Goal: Task Accomplishment & Management: Complete application form

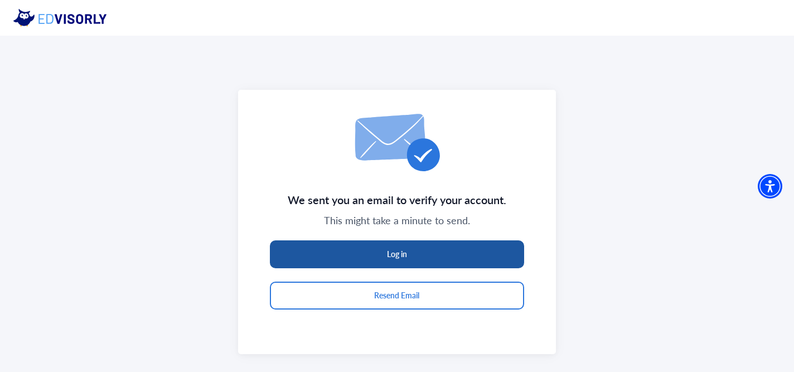
click at [351, 255] on button "Log in" at bounding box center [397, 254] width 254 height 28
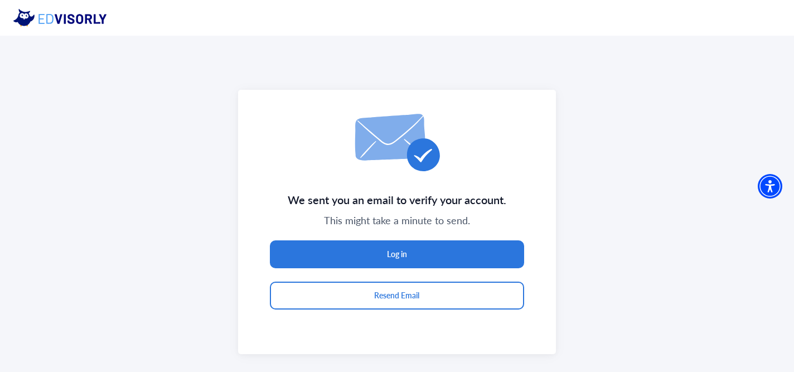
scroll to position [36, 0]
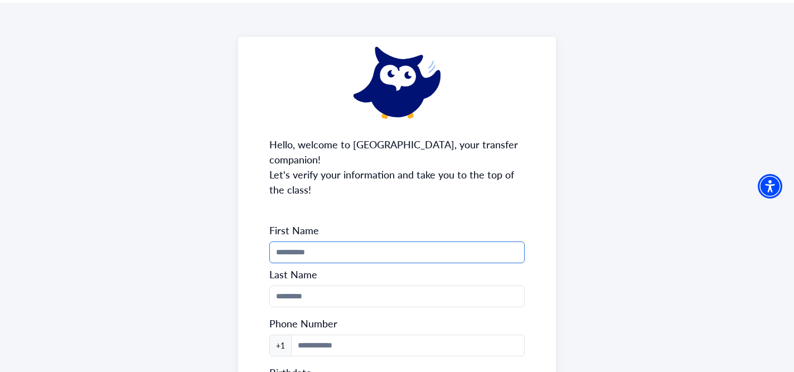
scroll to position [33, 0]
click at [381, 241] on input "Phone Number" at bounding box center [396, 252] width 255 height 22
type input "******"
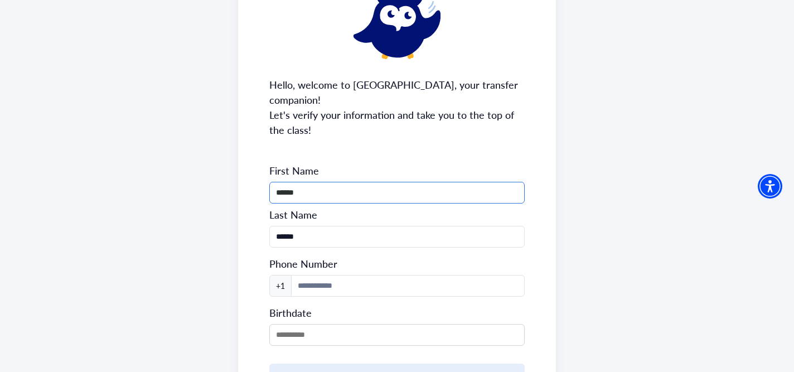
scroll to position [94, 0]
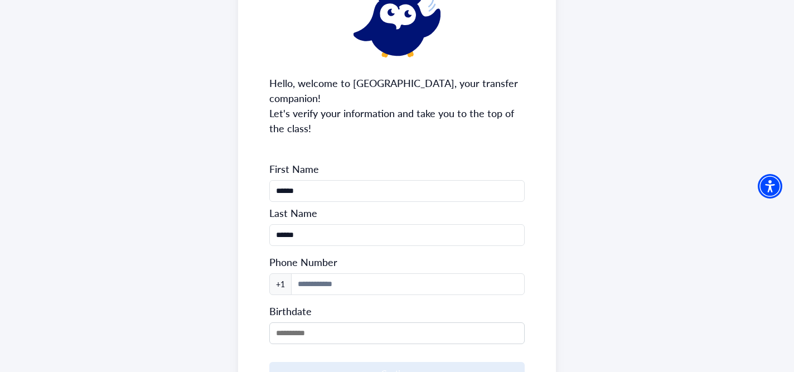
click at [326, 255] on label "Phone Number" at bounding box center [303, 261] width 68 height 13
click at [326, 273] on input at bounding box center [408, 284] width 234 height 22
type input "**********"
click at [353, 331] on form "**********" at bounding box center [396, 273] width 255 height 222
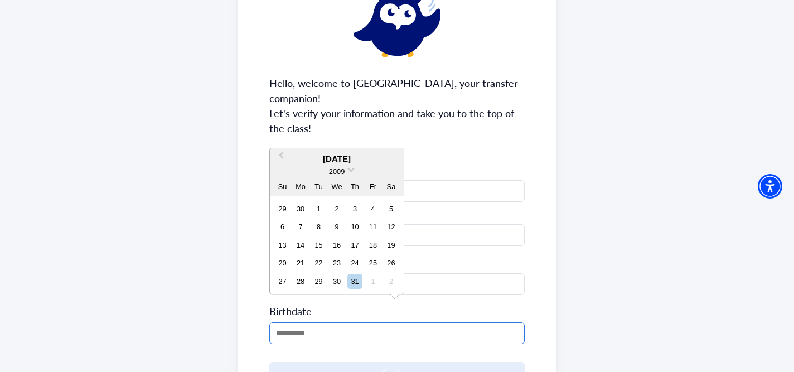
click at [352, 324] on input "MM/DD/YYYY" at bounding box center [396, 333] width 255 height 22
click at [347, 170] on div "2009" at bounding box center [337, 172] width 134 height 12
click at [347, 167] on div "2009" at bounding box center [337, 172] width 134 height 12
click at [351, 167] on span at bounding box center [350, 168] width 7 height 7
click at [349, 217] on div "2005" at bounding box center [337, 215] width 66 height 11
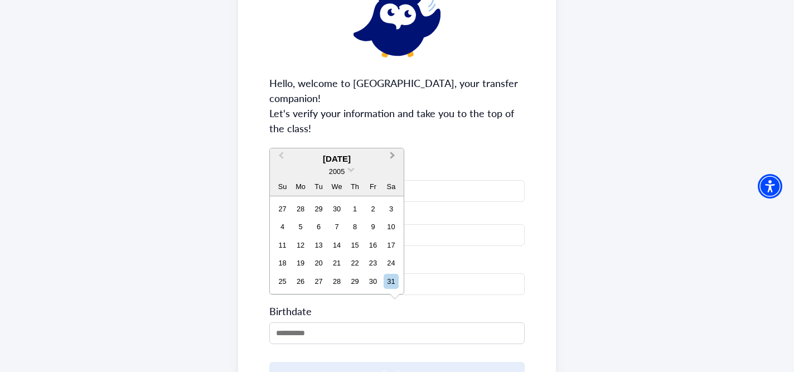
click at [393, 154] on span "Next Month" at bounding box center [393, 157] width 0 height 17
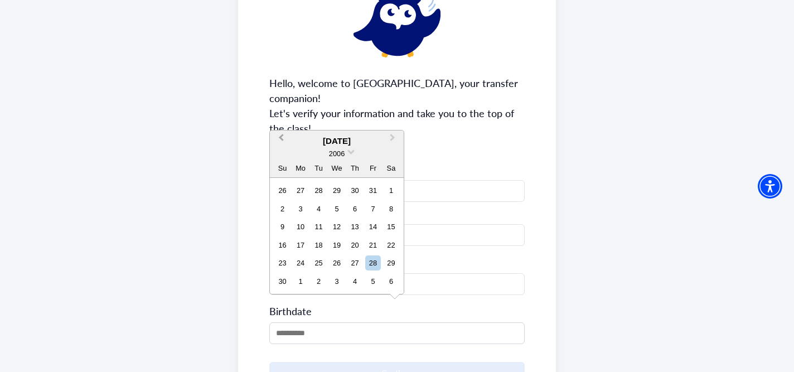
click at [277, 137] on button "Previous Month" at bounding box center [280, 141] width 18 height 18
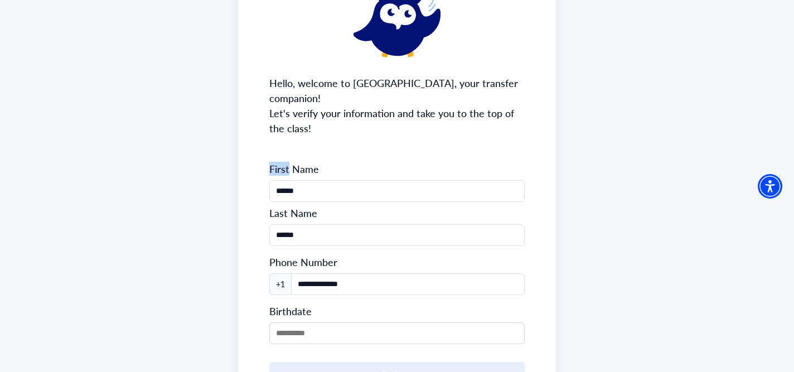
click at [277, 137] on div "**********" at bounding box center [397, 204] width 318 height 459
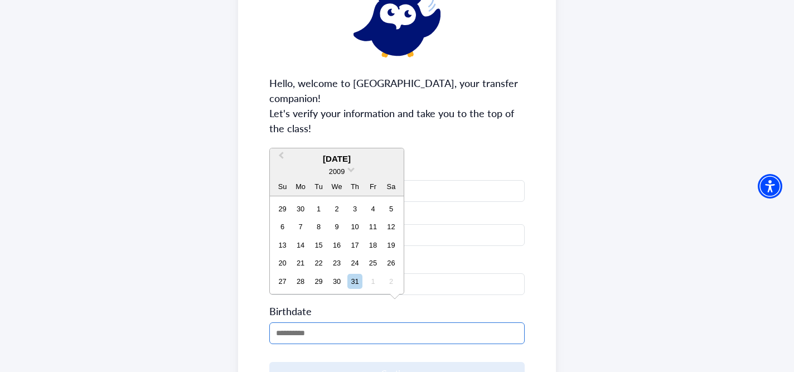
click at [299, 322] on input "MM/DD/YYYY" at bounding box center [396, 333] width 255 height 22
click at [281, 158] on span "Previous Month" at bounding box center [281, 157] width 0 height 17
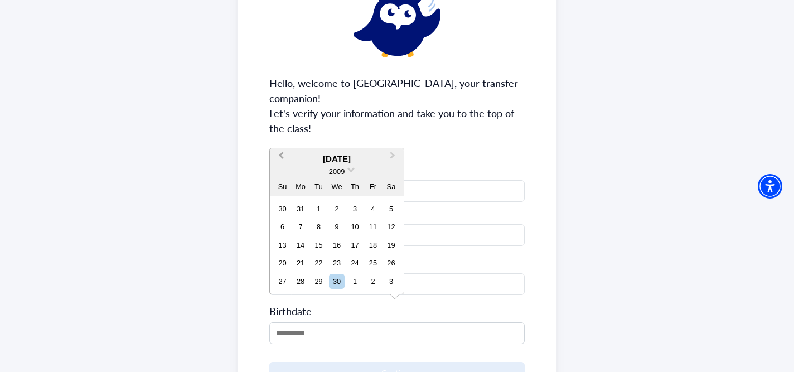
click at [281, 166] on div "2009" at bounding box center [337, 172] width 134 height 12
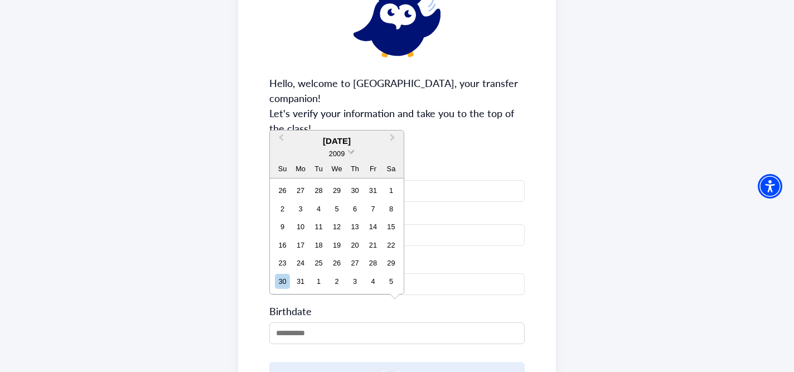
click at [349, 151] on span at bounding box center [350, 150] width 7 height 7
click at [344, 197] on div "2005" at bounding box center [337, 197] width 66 height 11
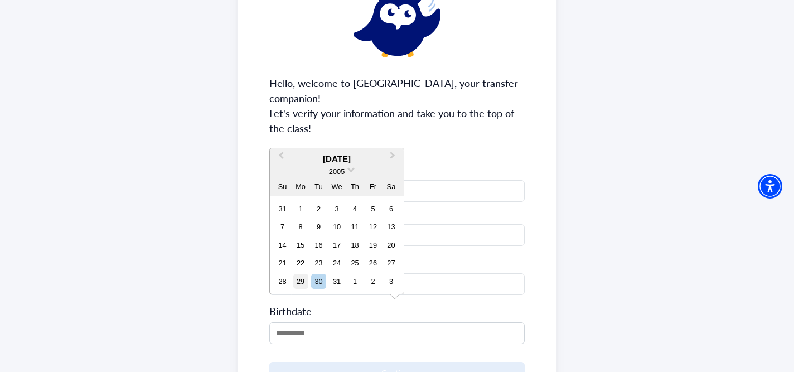
click at [299, 277] on div "29" at bounding box center [300, 281] width 15 height 15
type input "**********"
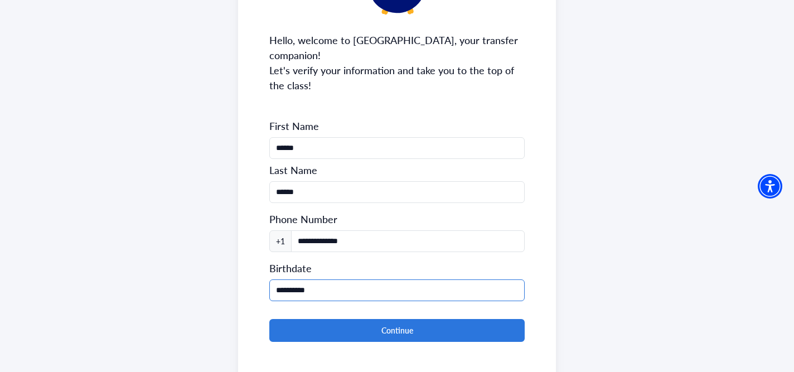
scroll to position [138, 0]
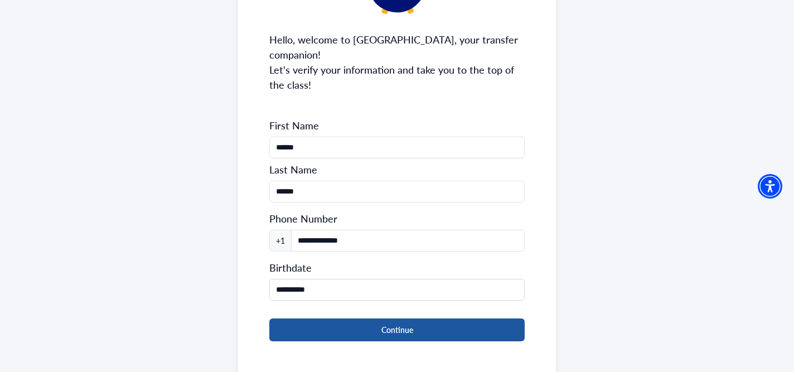
click at [346, 318] on button "Continue" at bounding box center [396, 329] width 255 height 23
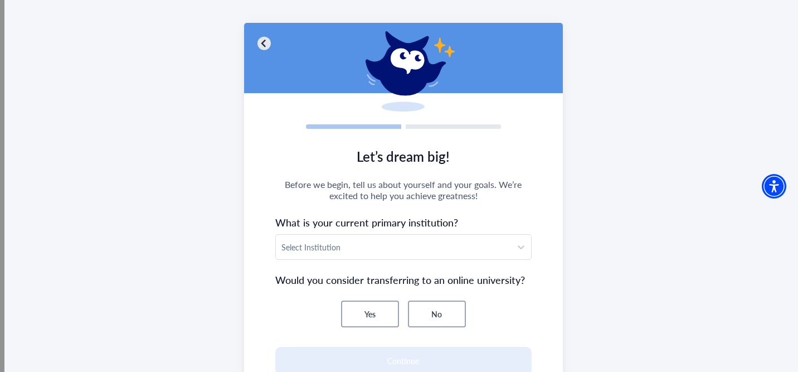
scroll to position [47, 0]
click at [368, 249] on div at bounding box center [394, 247] width 225 height 14
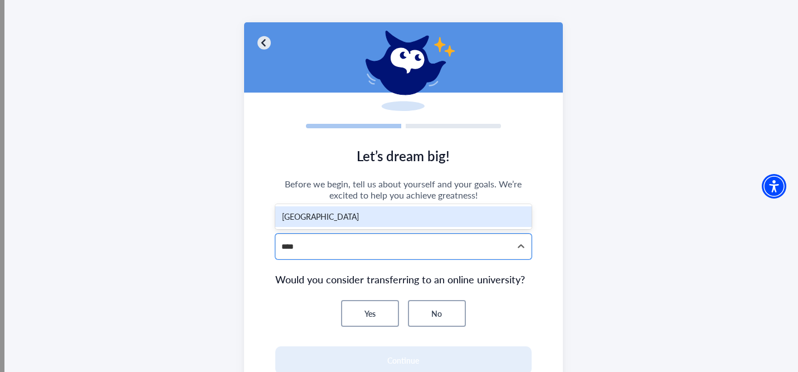
type input "*****"
click at [382, 216] on div "[GEOGRAPHIC_DATA]" at bounding box center [403, 216] width 257 height 21
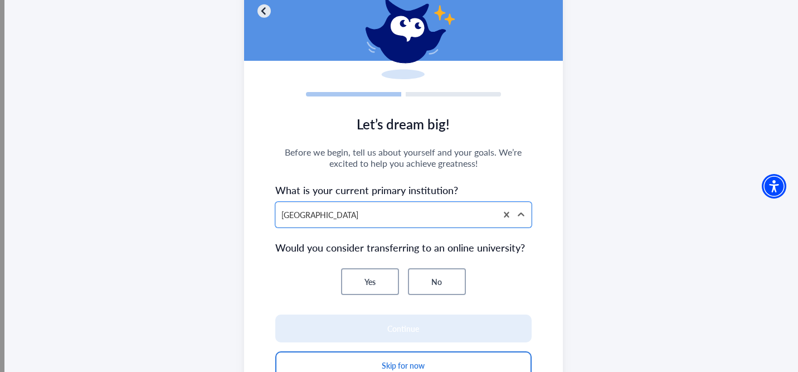
scroll to position [84, 0]
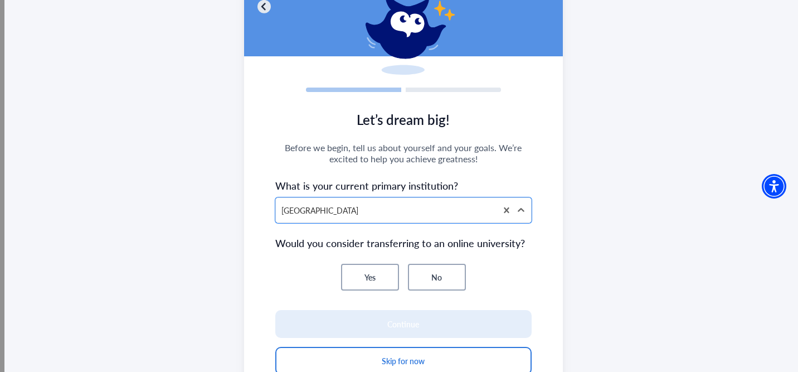
click at [422, 273] on button "No" at bounding box center [437, 277] width 58 height 27
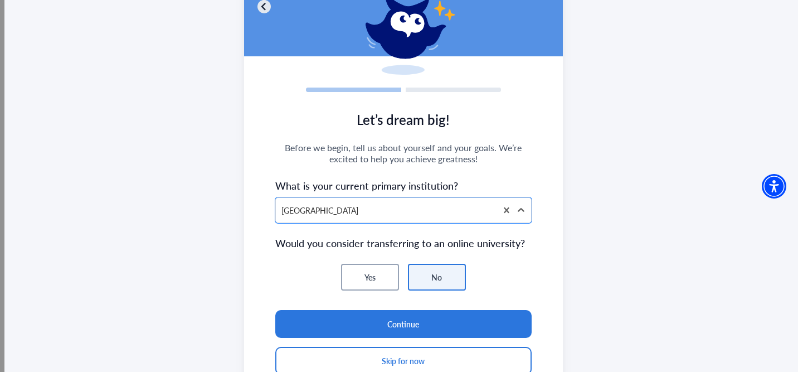
scroll to position [143, 0]
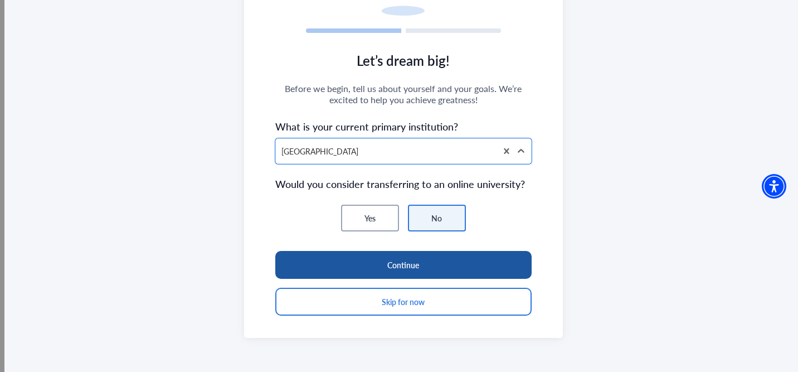
click at [405, 264] on button "Continue" at bounding box center [403, 265] width 257 height 28
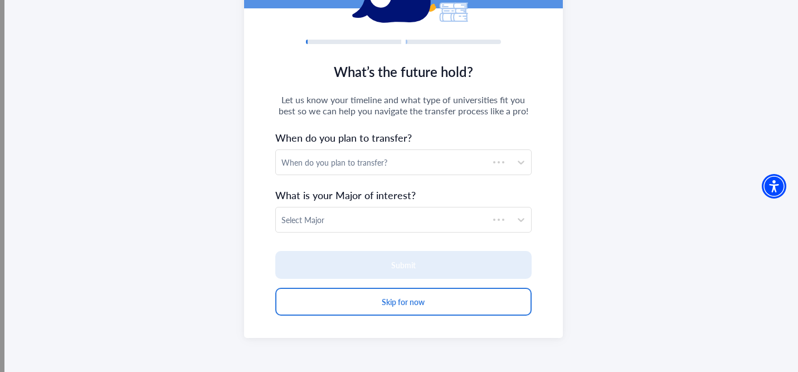
scroll to position [132, 0]
click at [368, 157] on div "When do you plan to transfer?" at bounding box center [394, 163] width 225 height 12
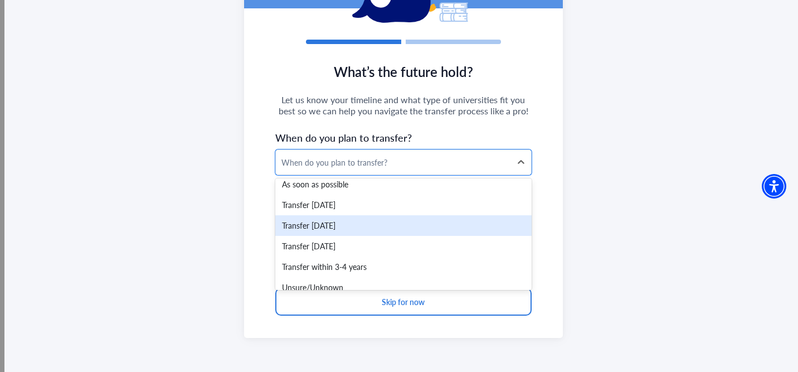
scroll to position [0, 0]
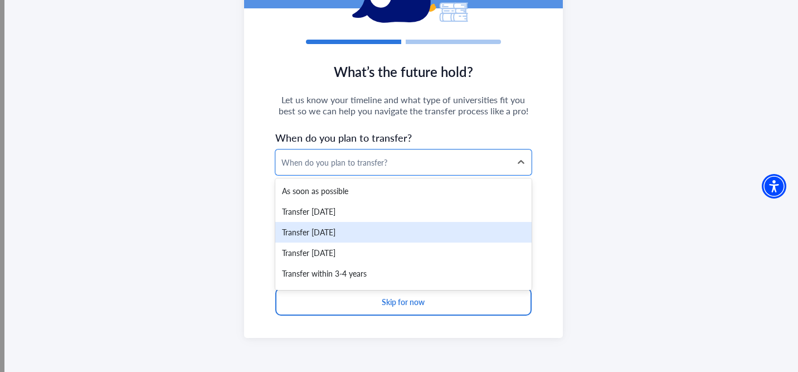
click at [380, 234] on div "Transfer [DATE]" at bounding box center [403, 232] width 257 height 21
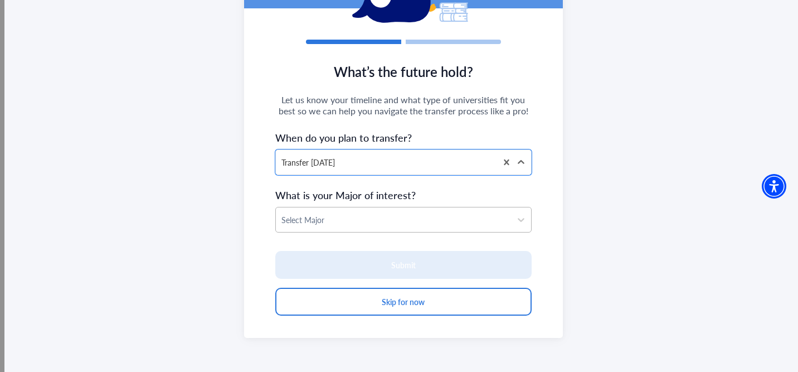
click at [417, 211] on div "Select Major" at bounding box center [394, 219] width 236 height 25
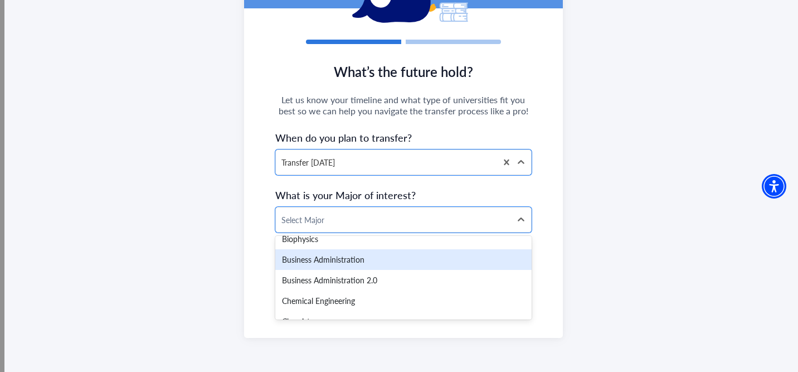
scroll to position [362, 0]
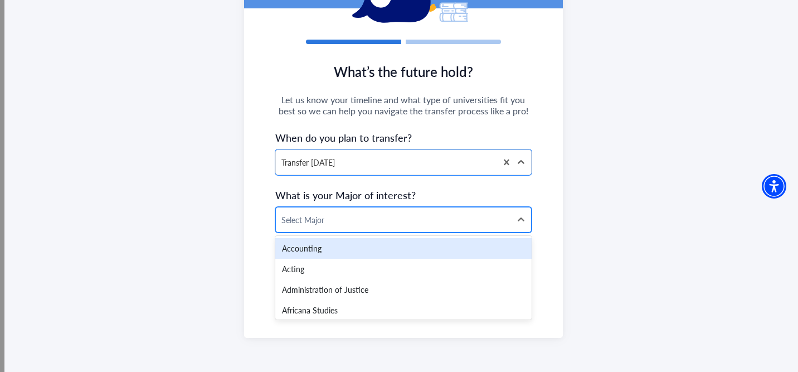
click at [376, 215] on div at bounding box center [394, 220] width 225 height 14
type input "*"
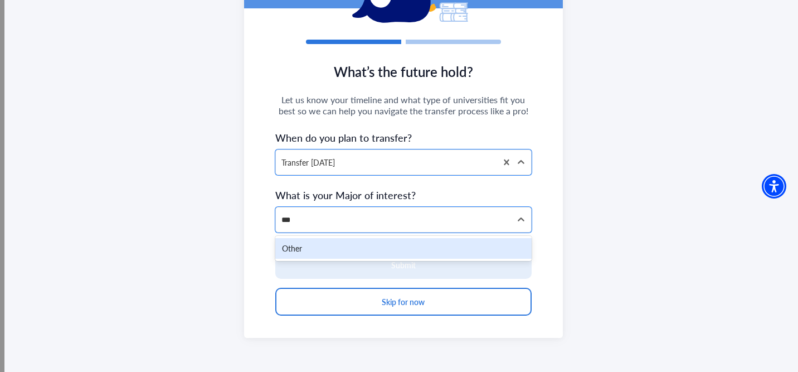
type input "**"
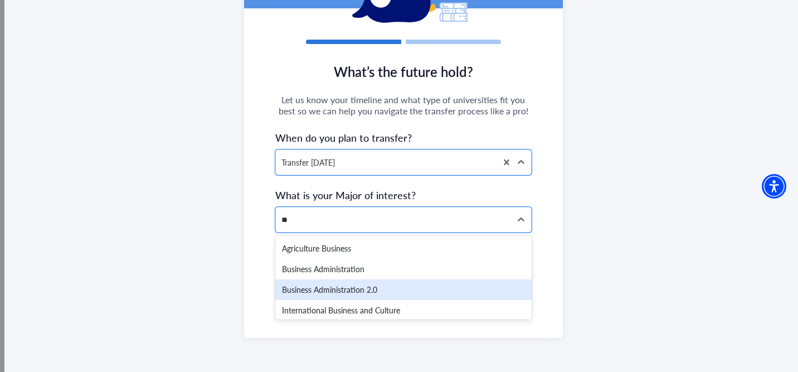
click at [346, 287] on div "Business Administration 2.0" at bounding box center [403, 289] width 257 height 21
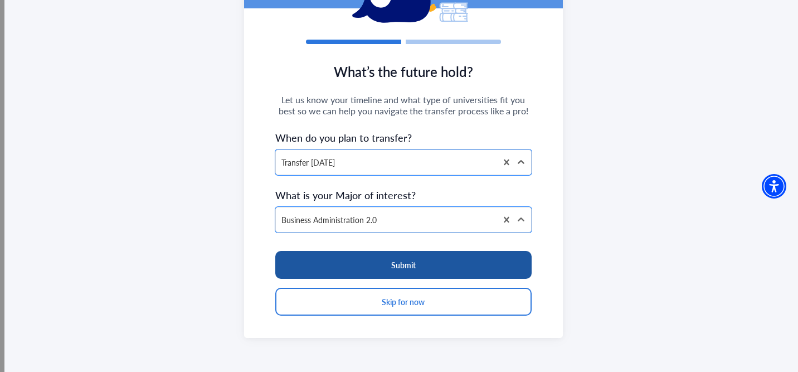
click at [354, 270] on button "Submit" at bounding box center [403, 265] width 257 height 28
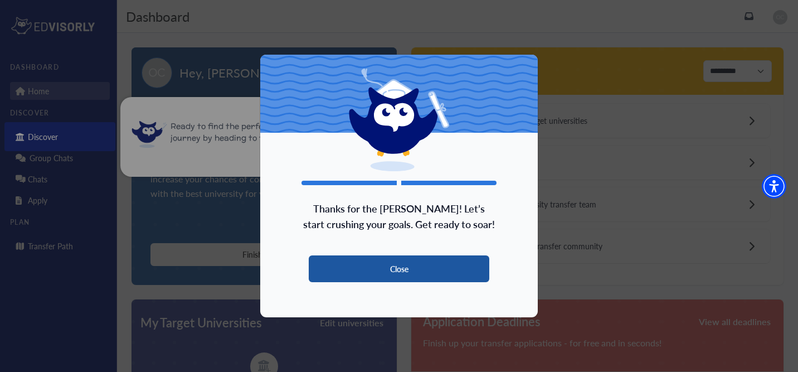
click at [388, 273] on button "Close" at bounding box center [399, 268] width 181 height 27
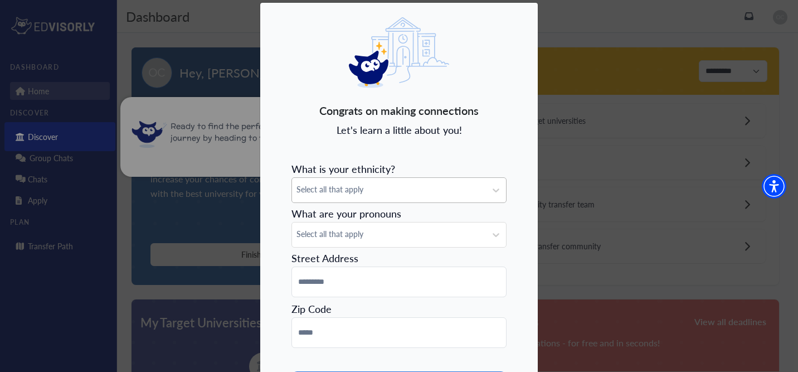
click at [346, 202] on div "Select all that apply" at bounding box center [399, 189] width 215 height 25
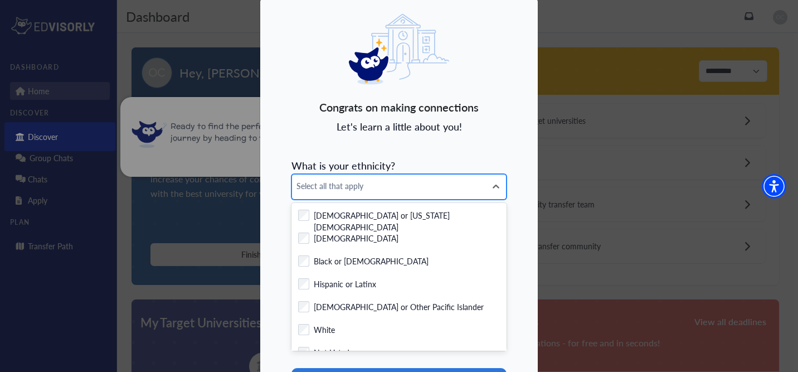
scroll to position [17, 0]
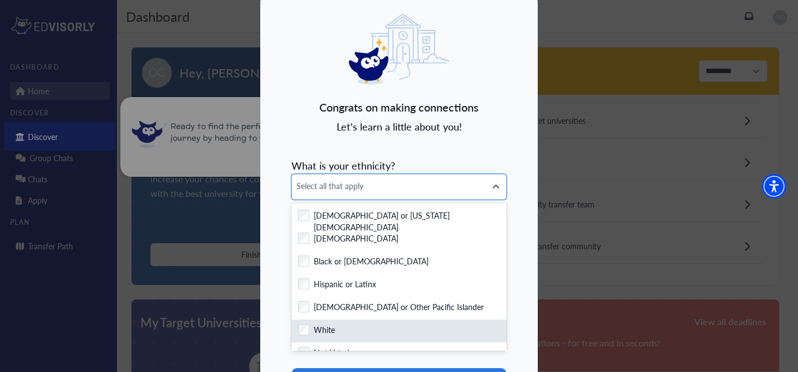
click at [340, 330] on div "Checkbox field White" at bounding box center [399, 331] width 202 height 14
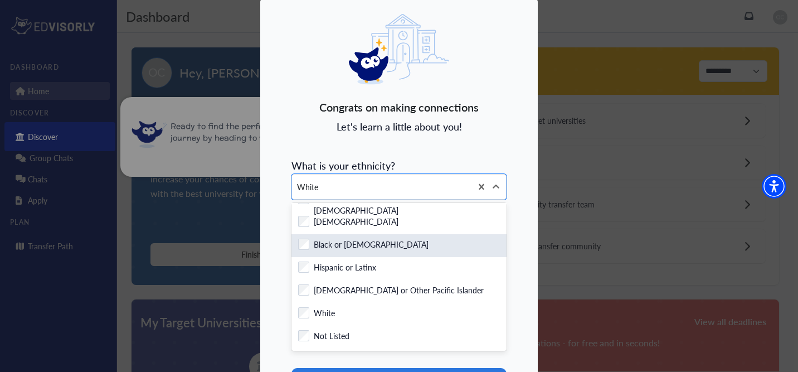
click at [371, 250] on label "Black or [DEMOGRAPHIC_DATA]" at bounding box center [371, 246] width 115 height 14
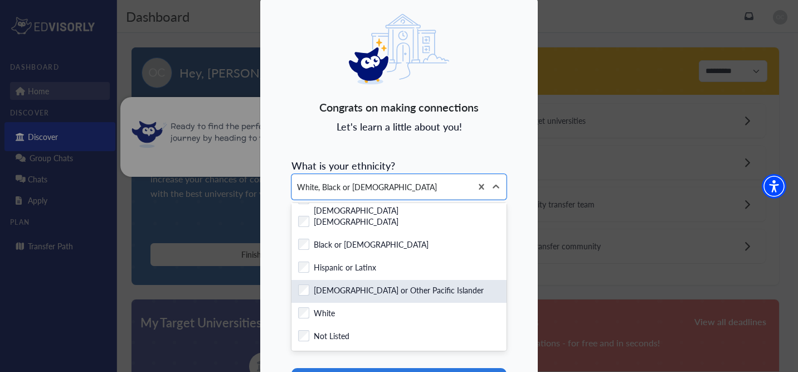
click at [384, 294] on label "[DEMOGRAPHIC_DATA] or Other Pacific Islander" at bounding box center [399, 291] width 170 height 14
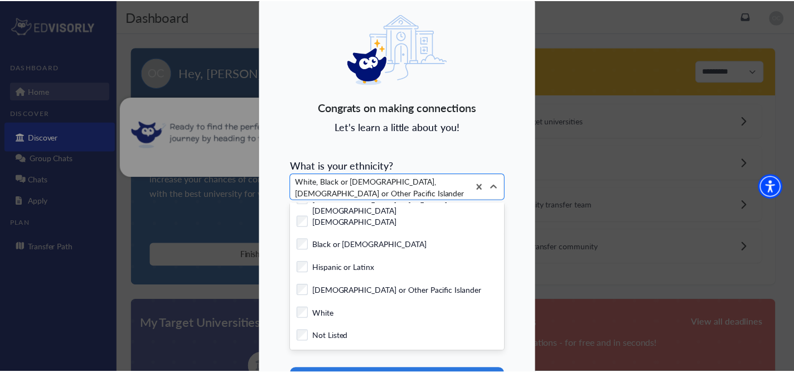
scroll to position [124, 0]
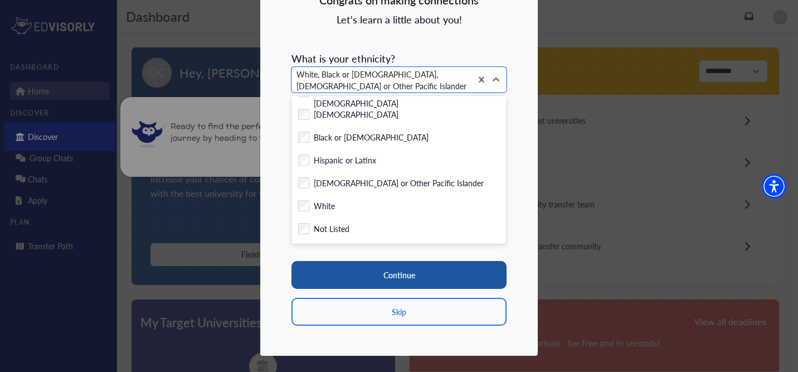
click at [454, 269] on button "Continue" at bounding box center [399, 275] width 215 height 28
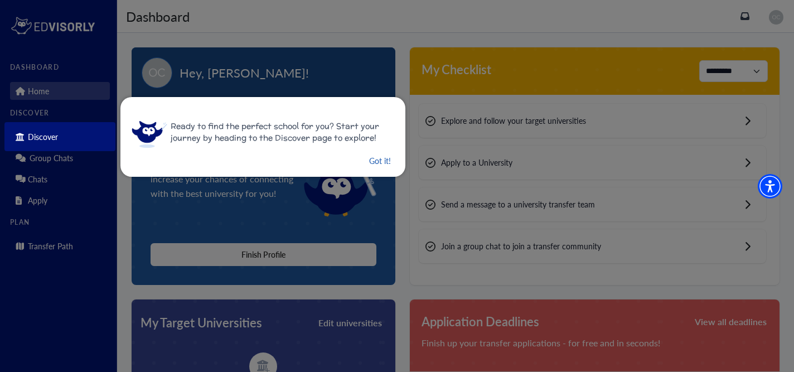
click at [374, 161] on button "Got it!" at bounding box center [380, 161] width 24 height 14
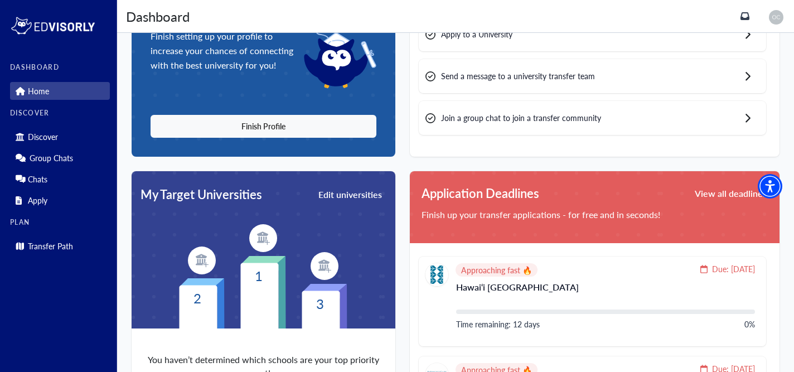
scroll to position [124, 0]
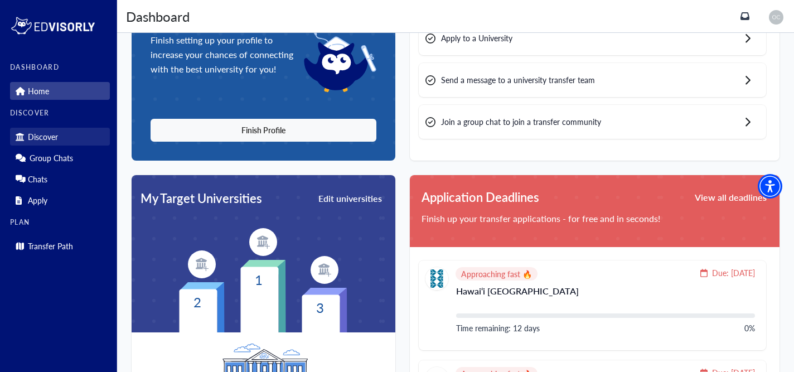
click at [43, 141] on p "Discover" at bounding box center [43, 136] width 30 height 9
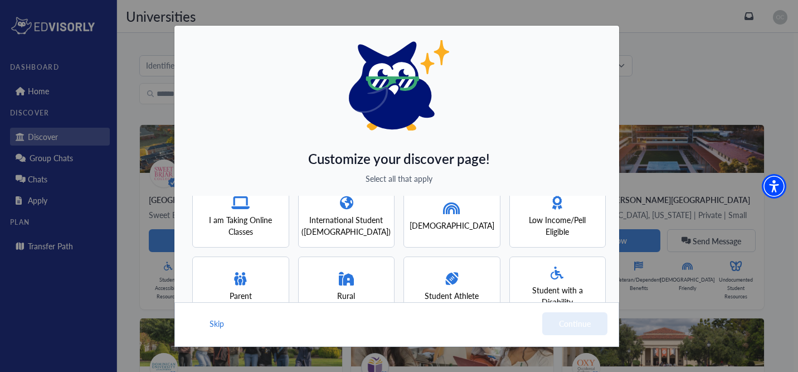
scroll to position [87, 0]
click at [269, 233] on span "I am Taking Online Classes" at bounding box center [240, 227] width 77 height 23
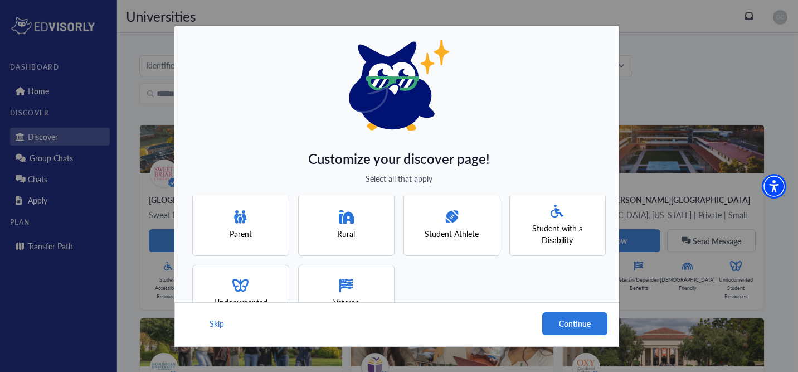
scroll to position [57, 0]
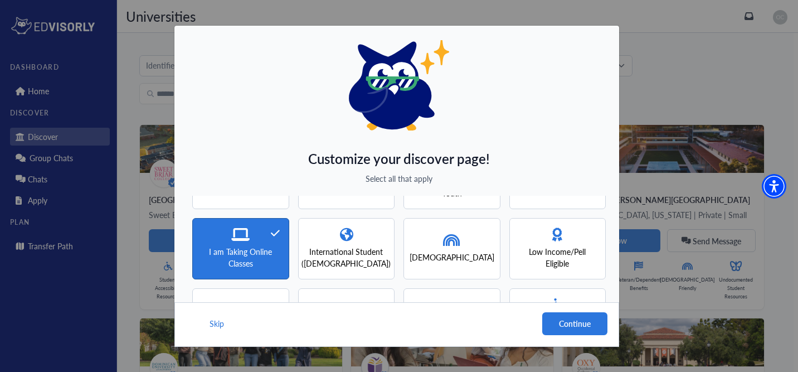
click at [264, 253] on span "I am Taking Online Classes" at bounding box center [240, 257] width 77 height 23
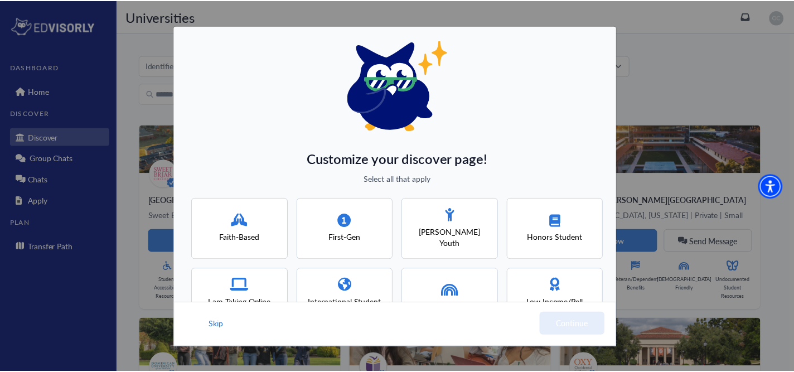
scroll to position [0, 0]
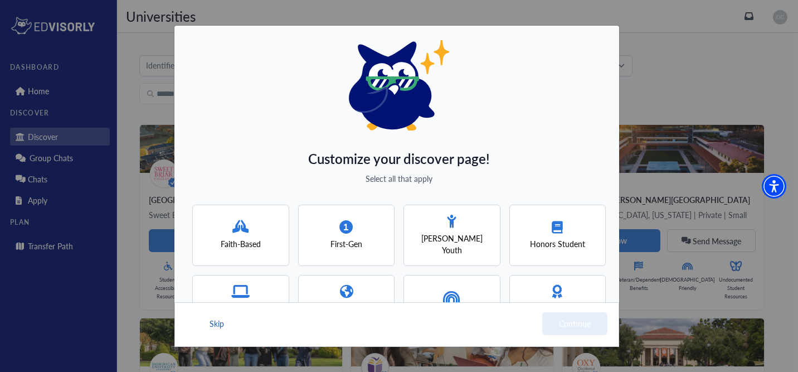
click at [212, 326] on button "Skip" at bounding box center [217, 323] width 17 height 23
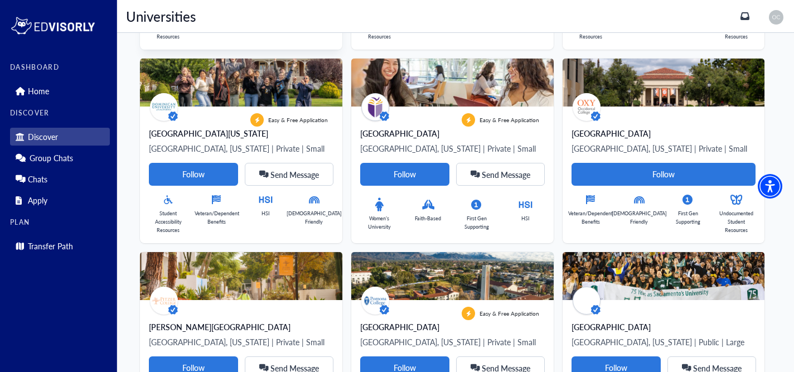
scroll to position [255, 0]
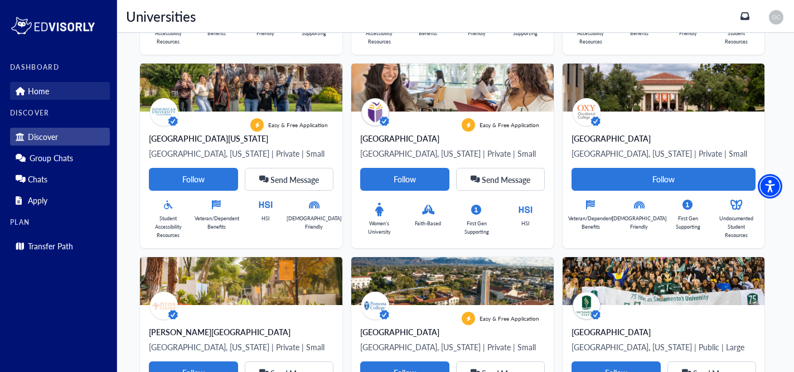
click at [49, 91] on link "Home" at bounding box center [60, 91] width 100 height 18
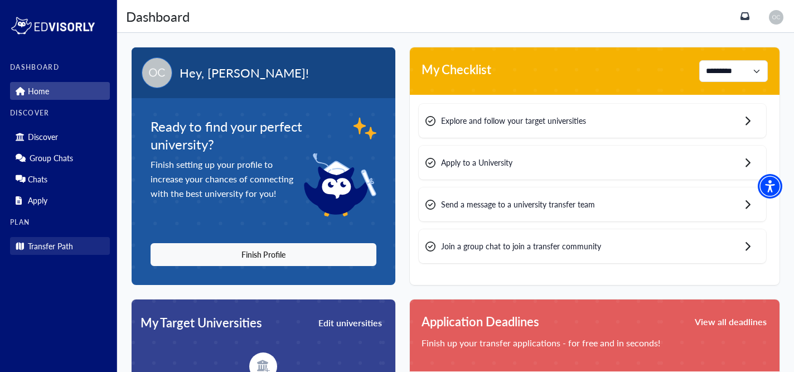
click at [75, 250] on link "Transfer Path" at bounding box center [60, 246] width 100 height 18
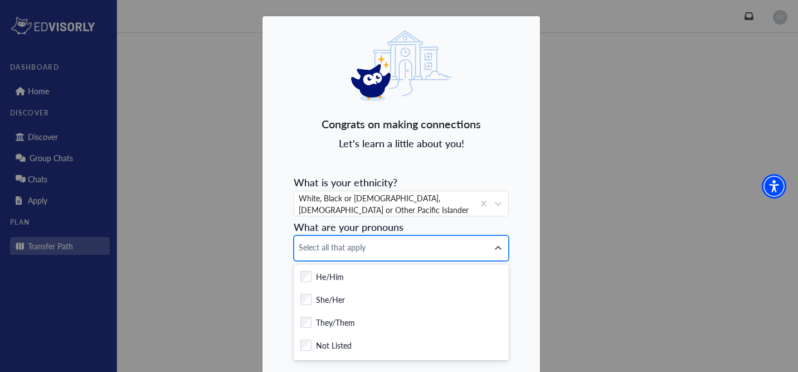
click at [347, 249] on span "Select all that apply" at bounding box center [391, 247] width 185 height 12
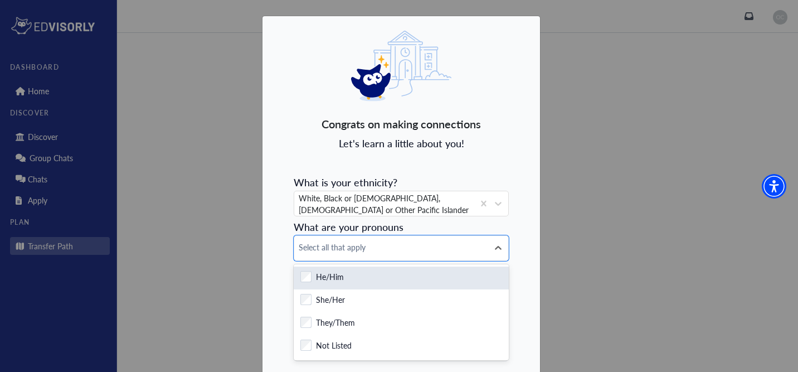
click at [338, 275] on label "He/Him" at bounding box center [330, 278] width 28 height 14
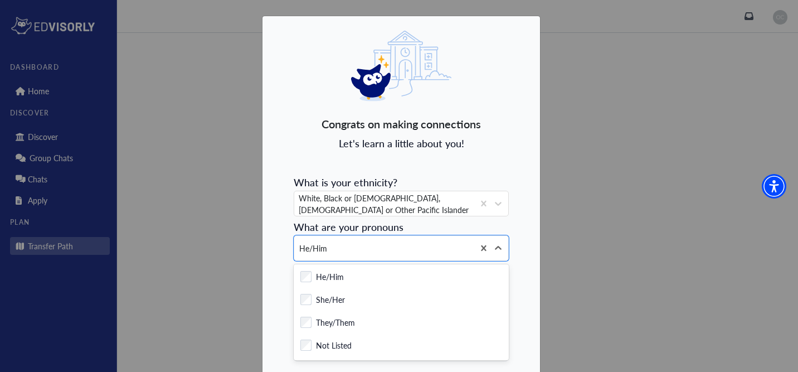
click at [520, 295] on div "Congrats on making connections Let's learn a little about you! What is your eth…" at bounding box center [401, 248] width 279 height 464
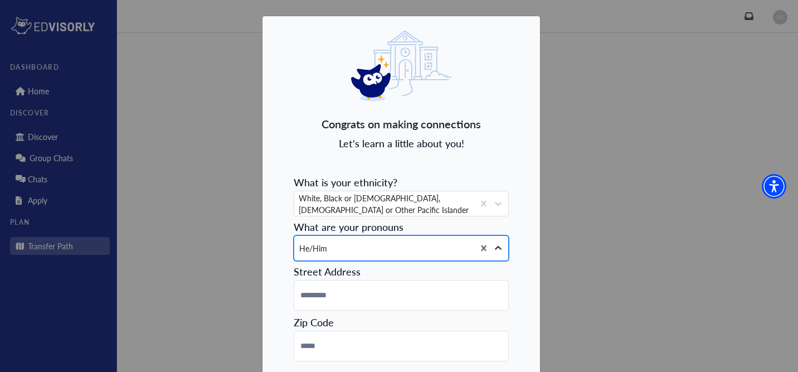
click at [498, 251] on icon at bounding box center [498, 248] width 11 height 11
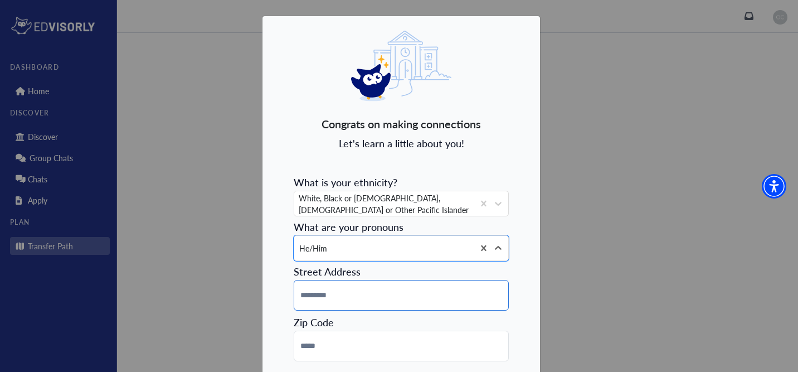
click at [393, 301] on input at bounding box center [401, 295] width 215 height 31
type input "**********"
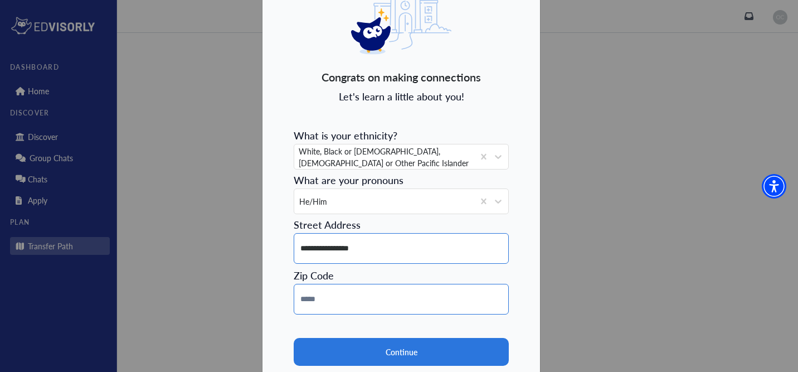
scroll to position [56, 0]
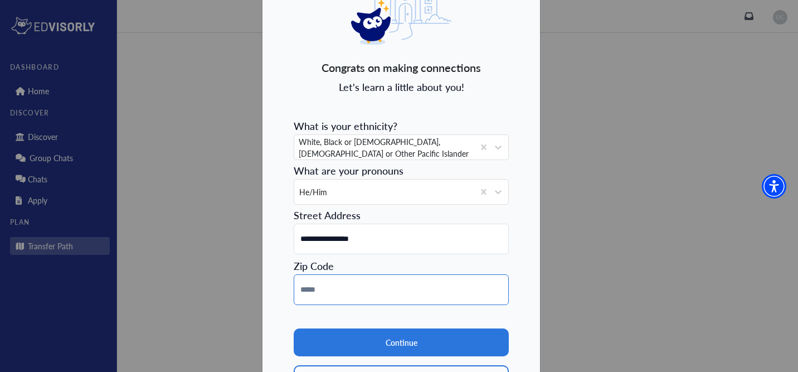
click at [372, 291] on input at bounding box center [401, 289] width 215 height 31
type input "*****"
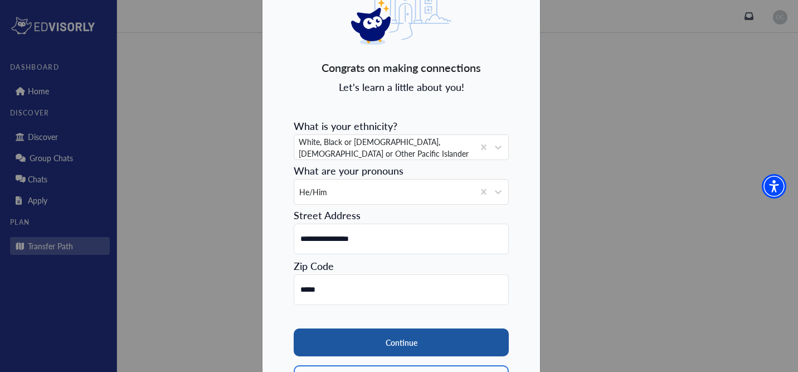
click at [384, 342] on button "Continue" at bounding box center [401, 342] width 215 height 28
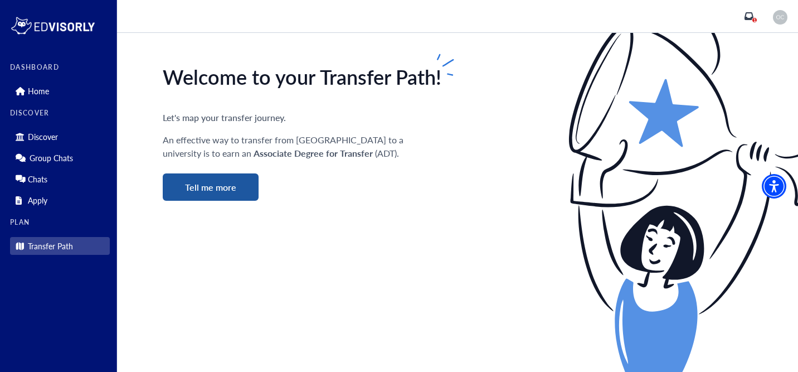
click at [225, 185] on button "Tell me more" at bounding box center [211, 186] width 96 height 27
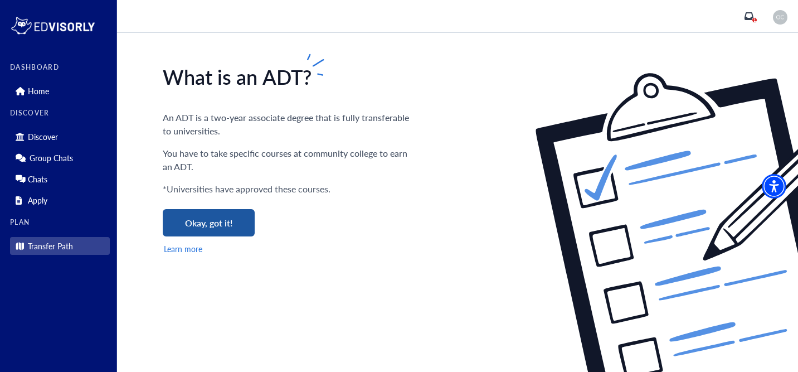
click at [233, 223] on button "Okay, got it!" at bounding box center [209, 222] width 92 height 27
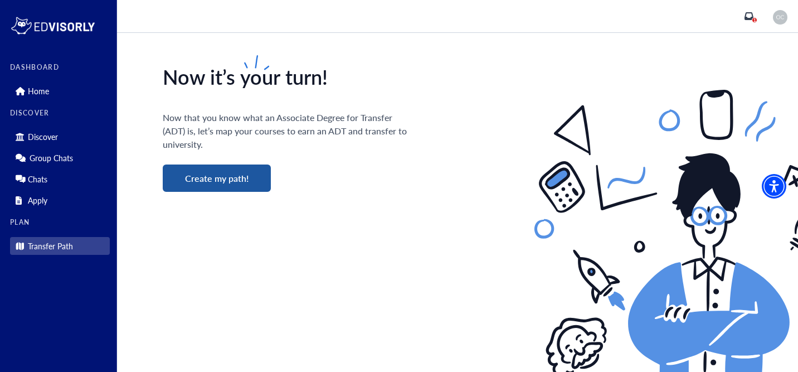
click at [240, 177] on button "Create my path!" at bounding box center [217, 177] width 108 height 27
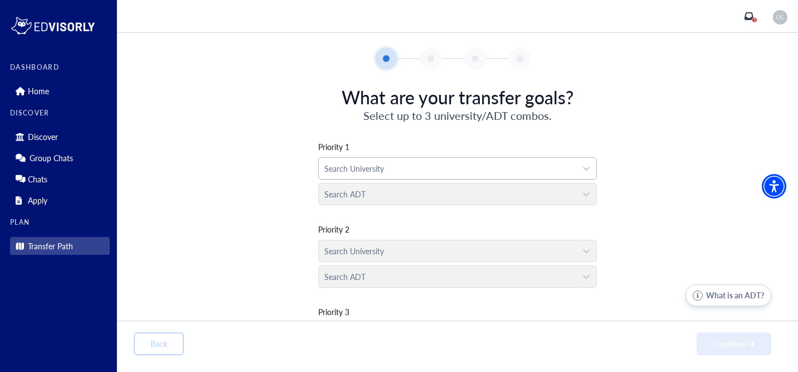
click at [396, 166] on div at bounding box center [448, 169] width 246 height 14
click at [238, 204] on div "Priority 1 Search University Search ADT Priority 2 Search University Search ADT…" at bounding box center [458, 248] width 648 height 251
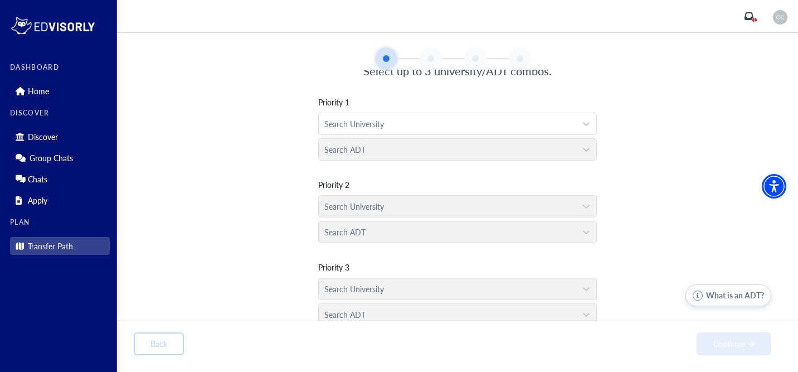
scroll to position [0, 0]
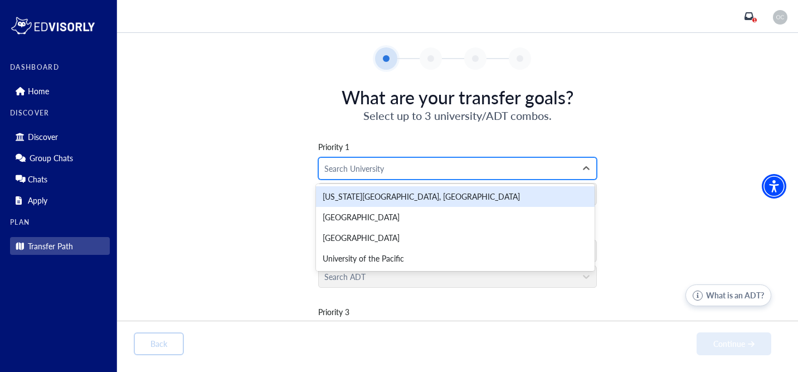
click at [393, 168] on div at bounding box center [448, 169] width 246 height 14
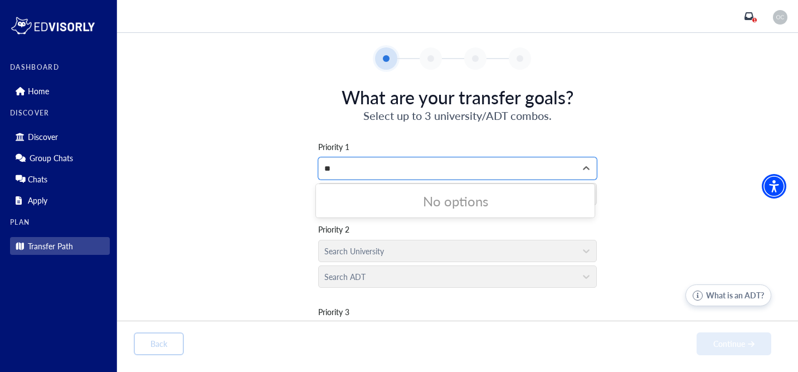
type input "*"
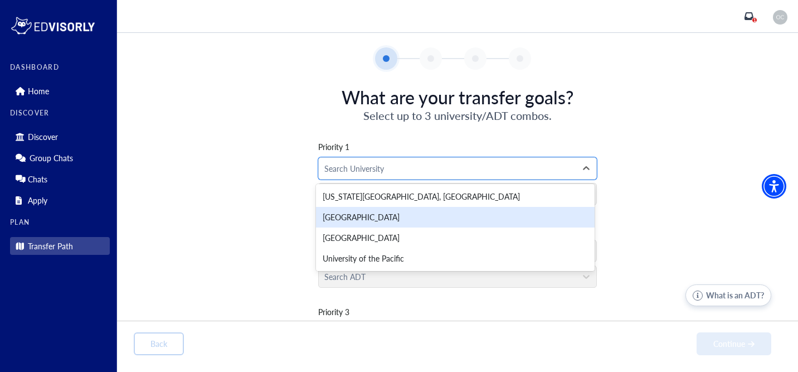
click at [383, 220] on div "[GEOGRAPHIC_DATA]" at bounding box center [455, 217] width 279 height 21
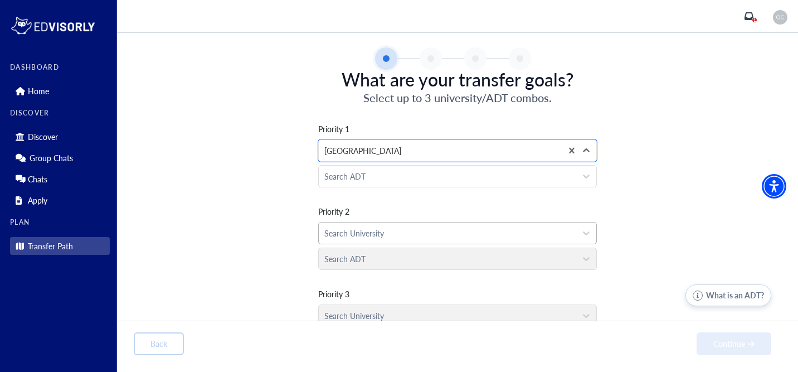
scroll to position [57, 0]
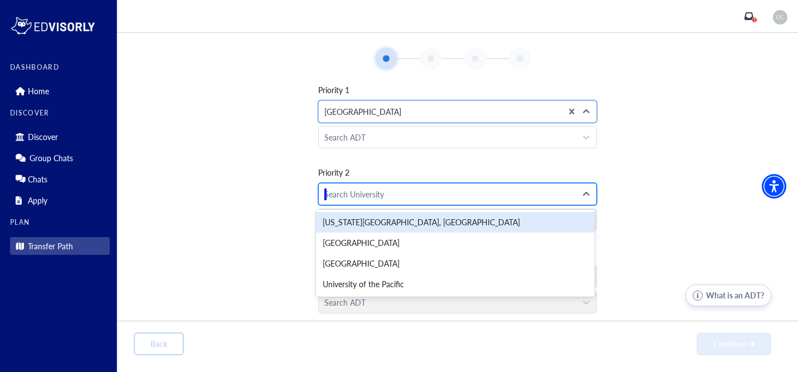
click at [386, 195] on div at bounding box center [448, 194] width 246 height 14
click at [394, 219] on div "[US_STATE][GEOGRAPHIC_DATA], [GEOGRAPHIC_DATA]" at bounding box center [455, 222] width 279 height 21
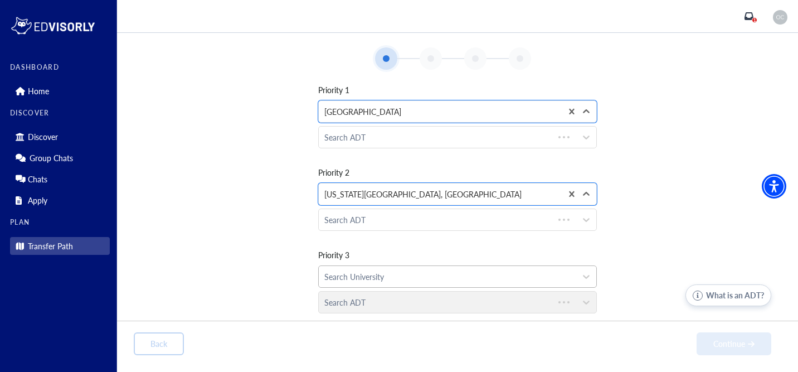
click at [390, 275] on div at bounding box center [448, 277] width 246 height 14
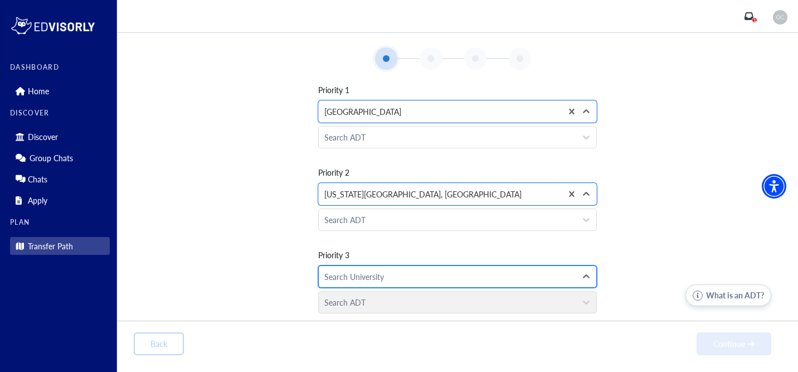
click at [386, 275] on div at bounding box center [448, 277] width 246 height 14
click at [437, 270] on div at bounding box center [448, 277] width 246 height 14
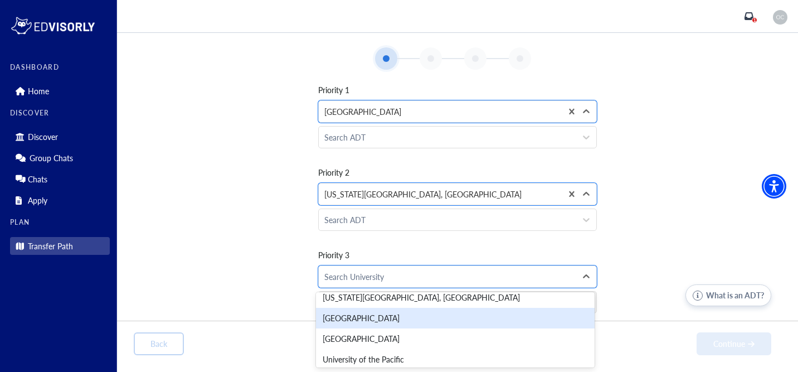
scroll to position [12, 0]
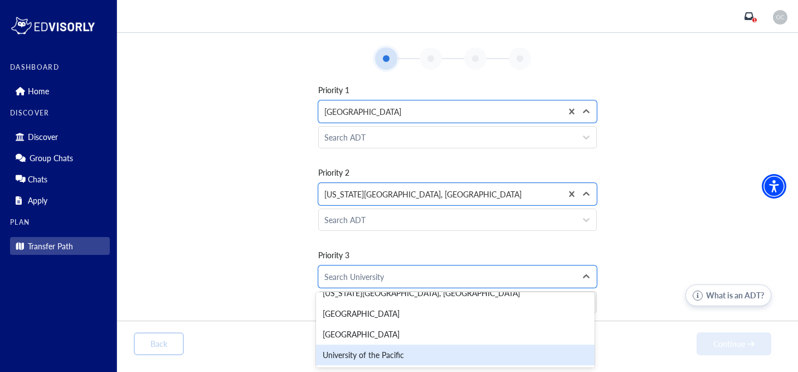
click at [435, 354] on div "University of the Pacific" at bounding box center [455, 355] width 279 height 21
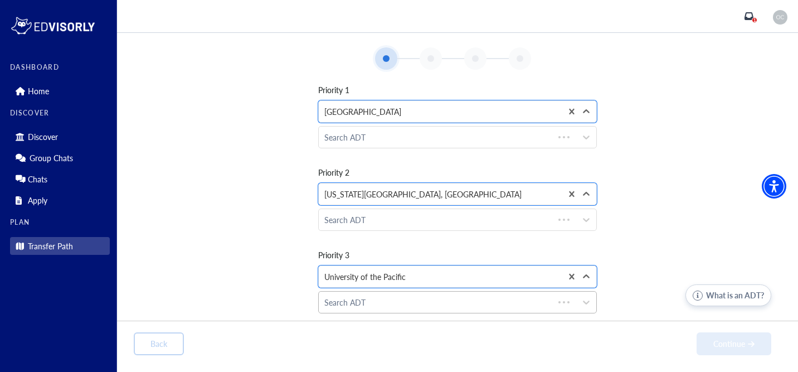
click at [401, 296] on div at bounding box center [437, 303] width 224 height 14
click at [395, 145] on div "Search ADT" at bounding box center [448, 137] width 258 height 21
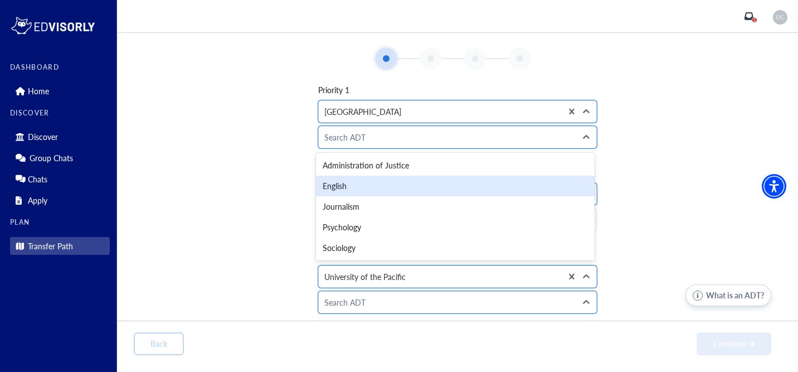
click at [262, 171] on div "Priority 1 option [GEOGRAPHIC_DATA], selected. [GEOGRAPHIC_DATA] English, 2 of …" at bounding box center [458, 191] width 648 height 251
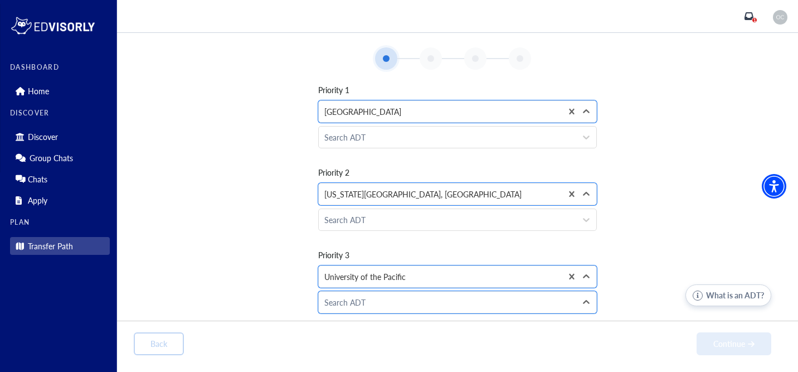
click at [715, 296] on button "What is an ADT?" at bounding box center [729, 295] width 86 height 22
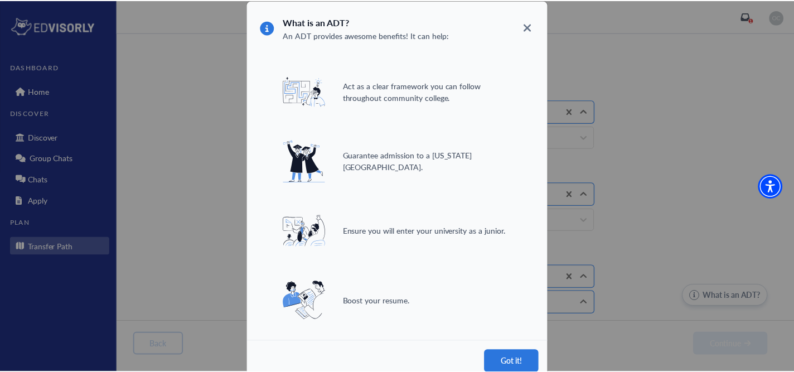
scroll to position [16, 0]
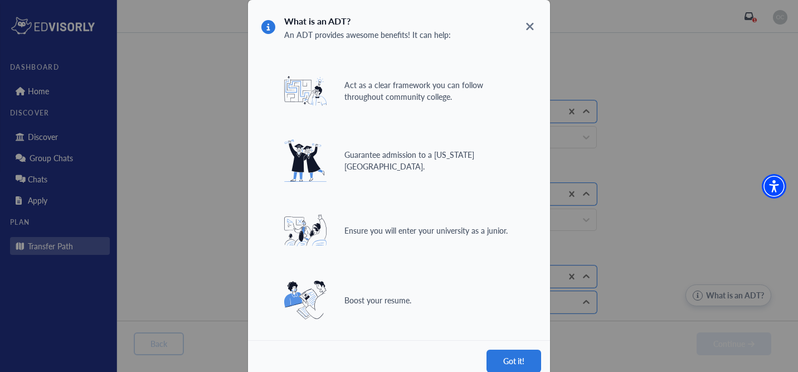
click at [530, 22] on icon at bounding box center [530, 27] width 9 height 12
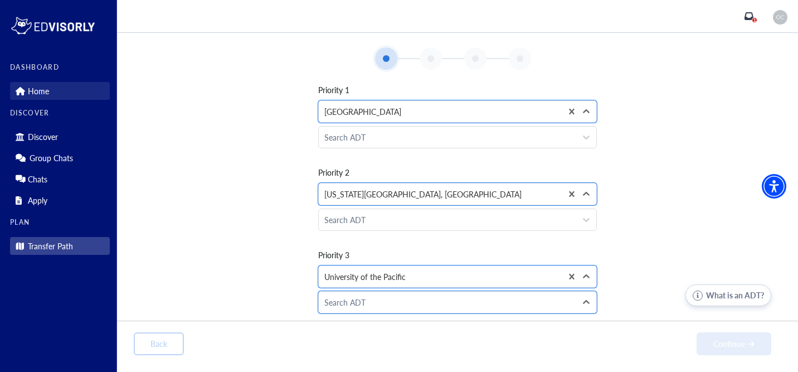
click at [37, 86] on p "Home" at bounding box center [38, 90] width 21 height 9
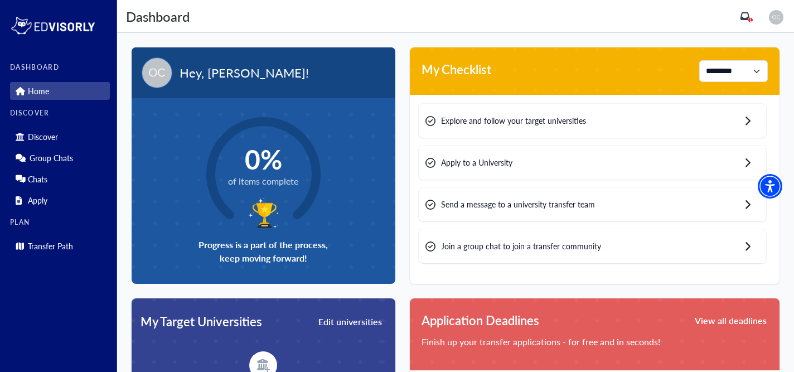
click at [546, 124] on span "Explore and follow your target universities" at bounding box center [513, 121] width 145 height 12
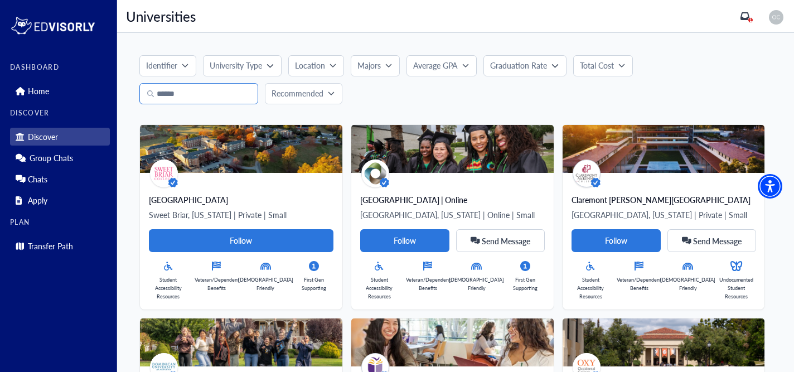
click at [210, 98] on input "Search" at bounding box center [198, 93] width 119 height 21
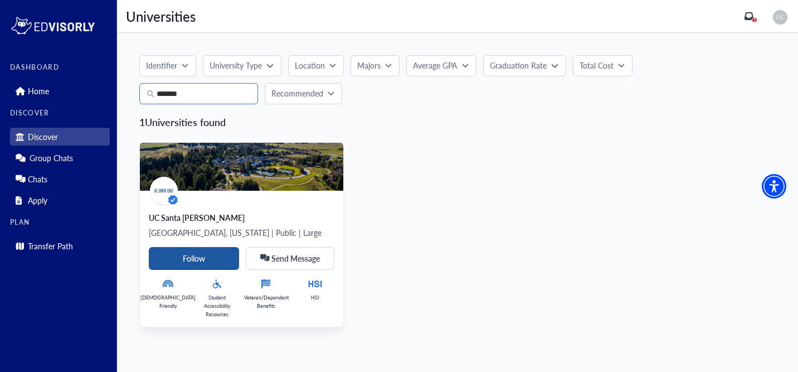
type input "******"
click at [205, 259] on Card-tag "Follow" at bounding box center [194, 258] width 90 height 23
drag, startPoint x: 235, startPoint y: 96, endPoint x: 125, endPoint y: 75, distance: 111.3
click at [125, 75] on div "Identifier University Type Location Majors Average GPA Graduation Rate Total Co…" at bounding box center [457, 194] width 681 height 322
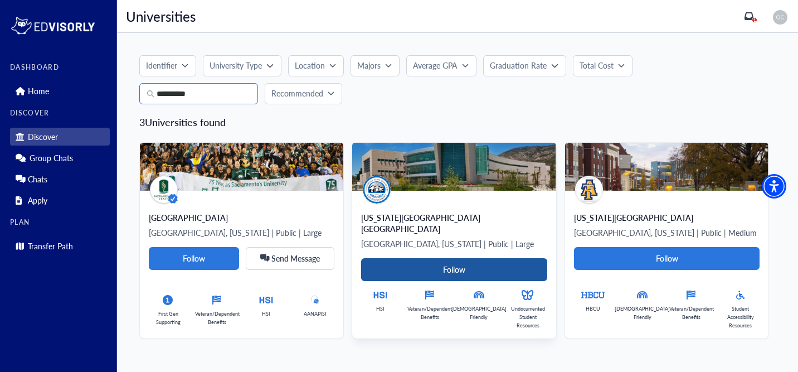
type input "*********"
click at [420, 258] on Card-tag "Follow" at bounding box center [454, 269] width 186 height 23
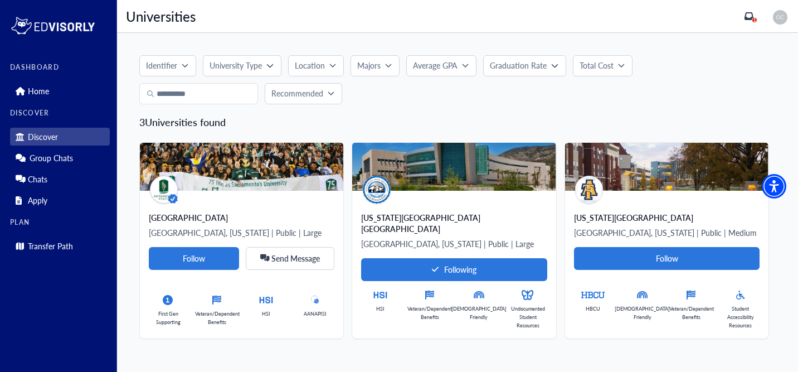
click at [284, 99] on button "Recommended" at bounding box center [304, 93] width 78 height 21
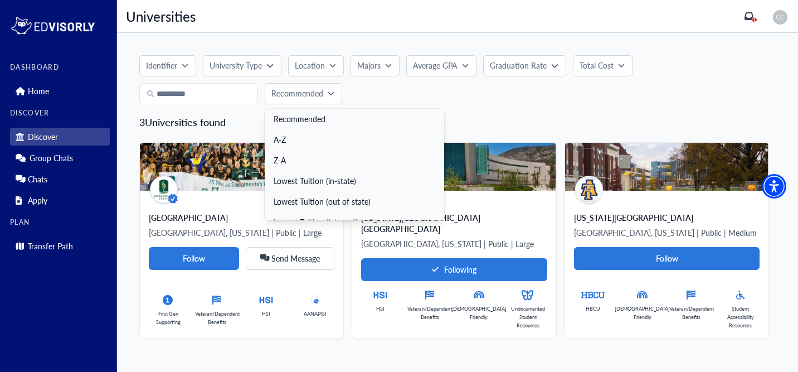
click at [302, 122] on link "Recommended" at bounding box center [355, 119] width 180 height 21
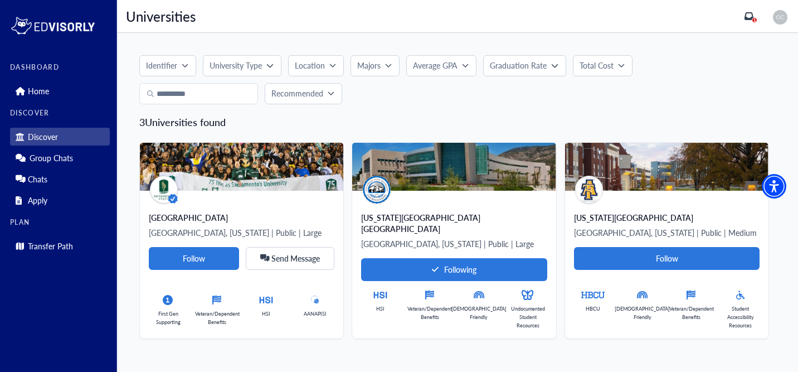
click at [383, 74] on button "Majors" at bounding box center [375, 65] width 49 height 21
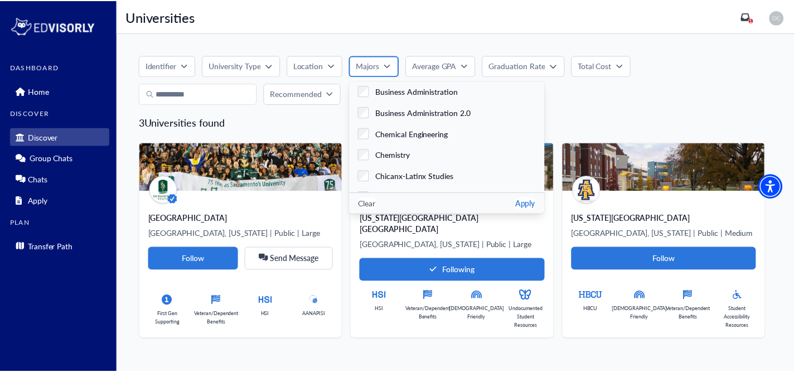
scroll to position [381, 0]
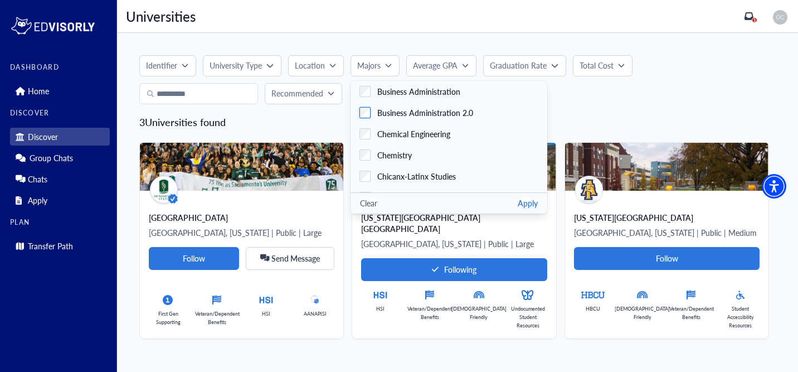
click at [371, 113] on div "Business Administration 2.0" at bounding box center [422, 113] width 103 height 12
click at [451, 62] on p "Average GPA" at bounding box center [435, 66] width 45 height 12
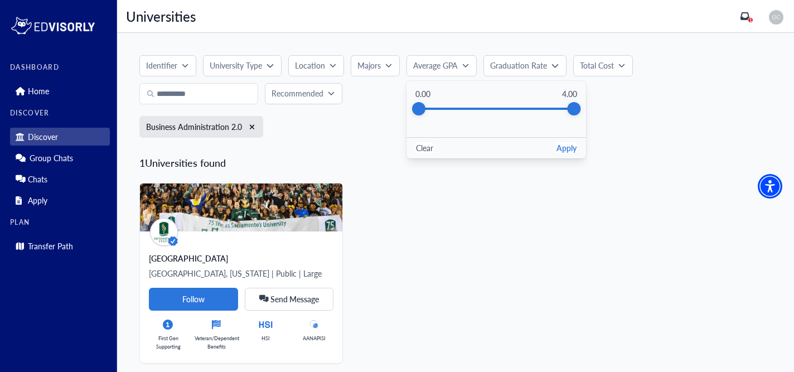
click at [626, 107] on div "Identifier University Type Location Majors Accounting Acting Administration of …" at bounding box center [455, 100] width 632 height 90
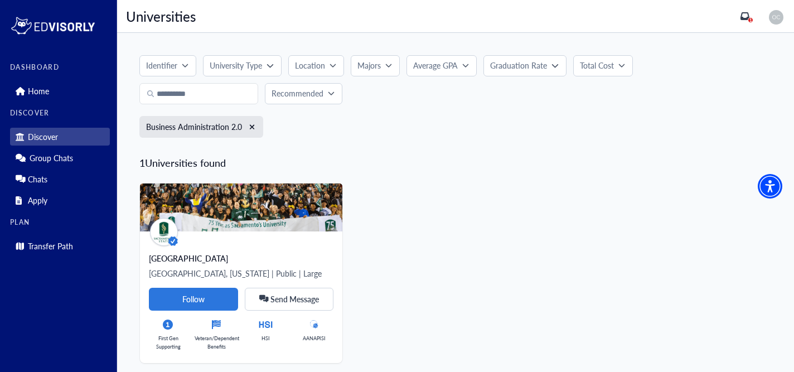
click at [510, 69] on p "Graduation Rate" at bounding box center [518, 66] width 57 height 12
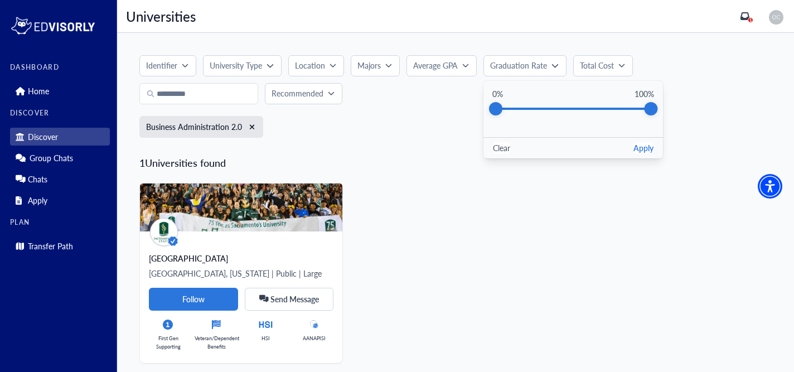
click at [381, 63] on p "Majors" at bounding box center [368, 66] width 23 height 12
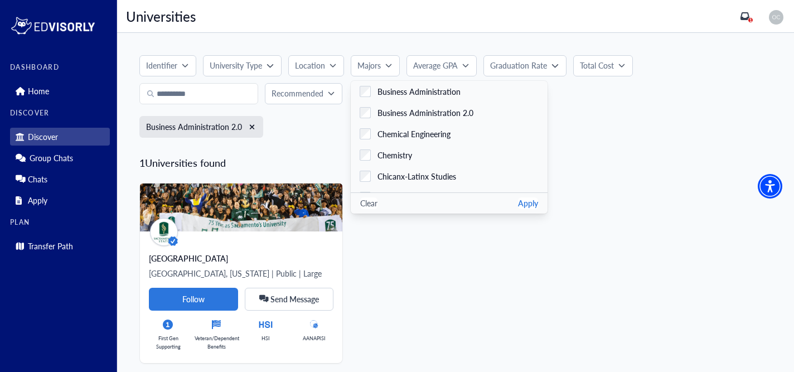
click at [316, 70] on p "Location" at bounding box center [310, 66] width 30 height 12
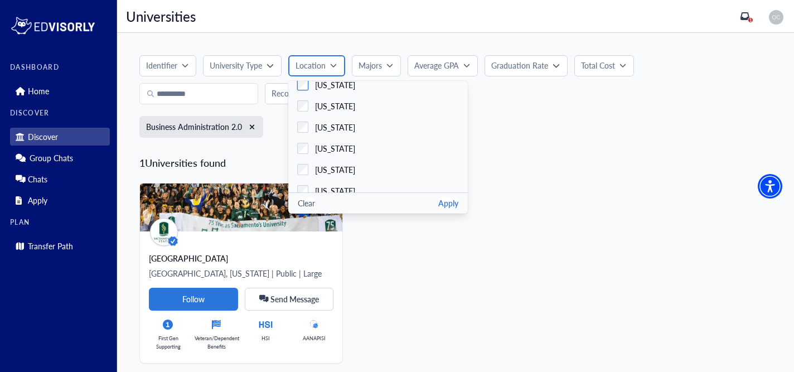
scroll to position [50, 0]
click at [311, 126] on div "[US_STATE]" at bounding box center [331, 127] width 47 height 12
click at [236, 63] on p "University Type" at bounding box center [236, 66] width 52 height 12
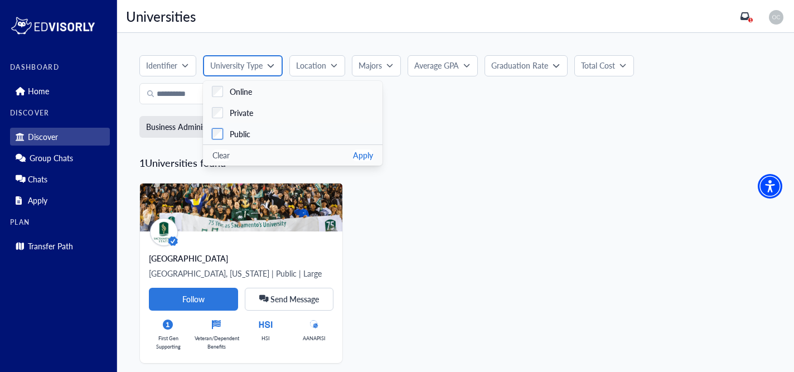
scroll to position [18, 0]
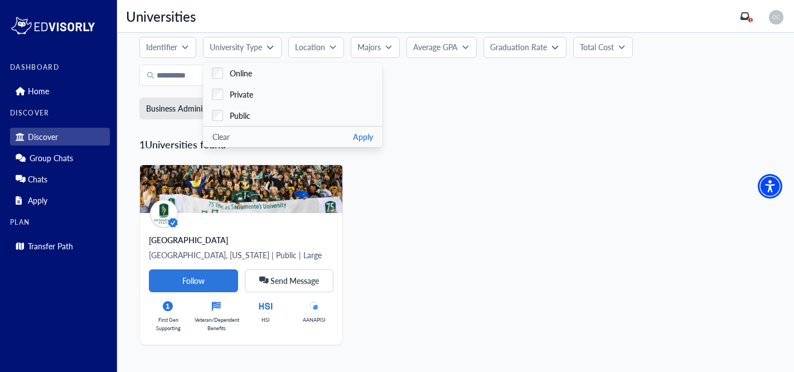
click at [469, 62] on div "Identifier University Type Online Private Public Clear Apply Location [US_STATE…" at bounding box center [455, 61] width 632 height 49
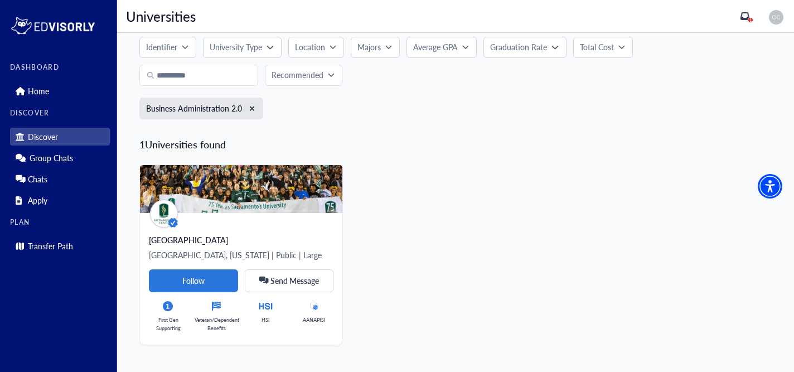
click at [155, 46] on p "Identifier" at bounding box center [161, 47] width 31 height 12
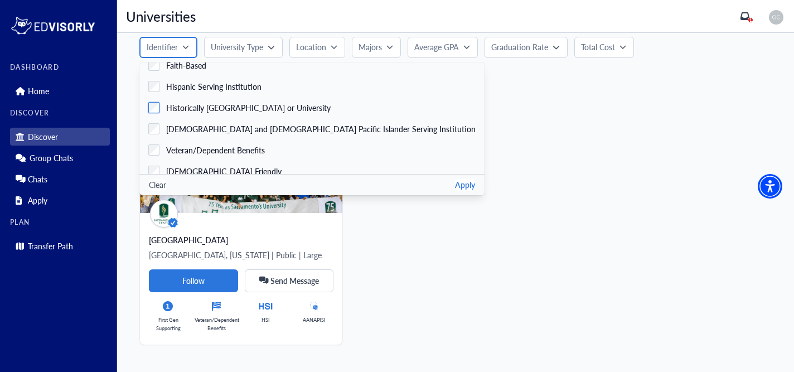
scroll to position [13, 0]
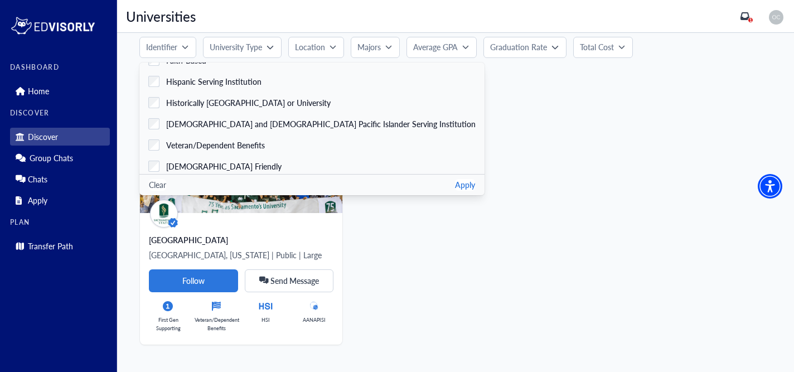
click at [129, 78] on div "Identifier Faith-Based Hispanic Serving Institution Historically Black College …" at bounding box center [455, 193] width 677 height 358
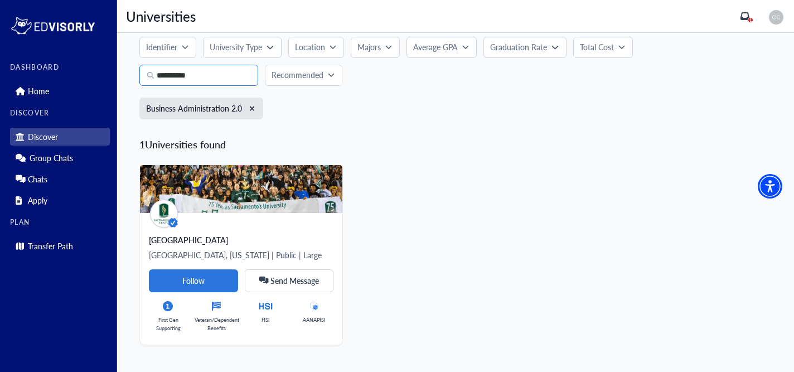
drag, startPoint x: 241, startPoint y: 78, endPoint x: 94, endPoint y: 59, distance: 147.9
click at [94, 59] on div "DASHBOARD Home DISCOVER Discover Group Chats Chats Apply PLAN Transfer Path Uni…" at bounding box center [397, 177] width 794 height 391
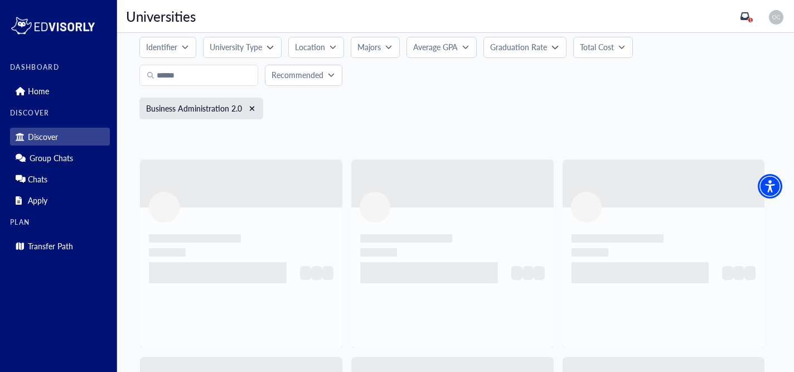
click at [292, 77] on p "Recommended" at bounding box center [298, 75] width 52 height 12
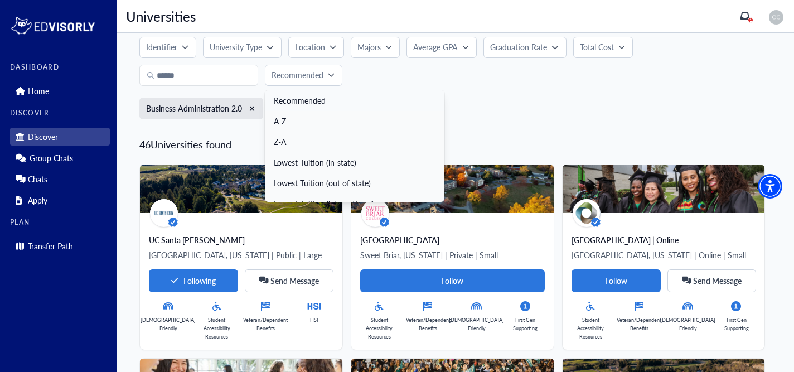
click at [375, 108] on link "Recommended" at bounding box center [355, 100] width 180 height 21
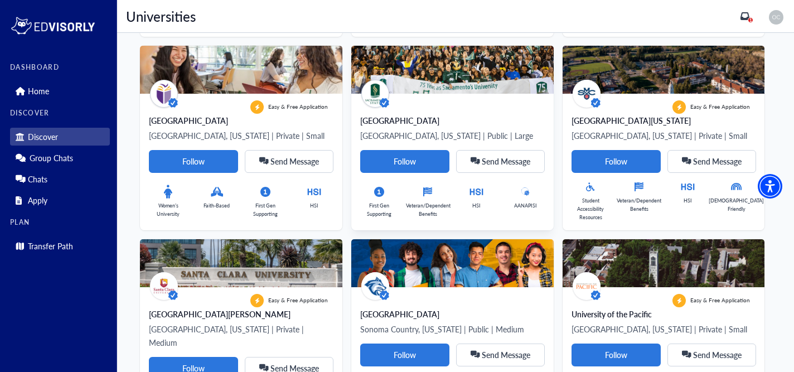
scroll to position [333, 0]
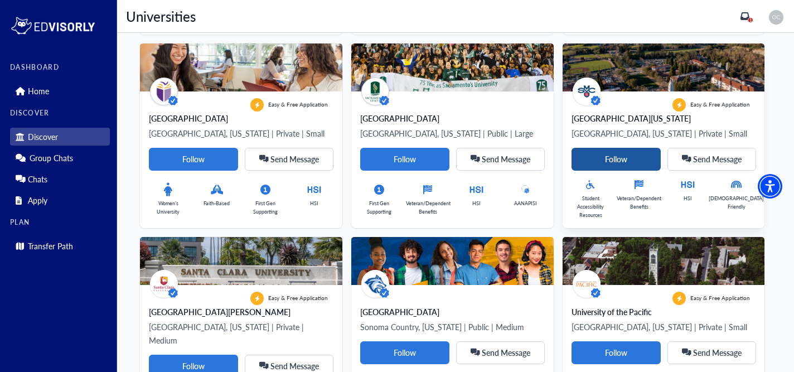
click at [611, 161] on Card-tag "Follow" at bounding box center [616, 159] width 89 height 23
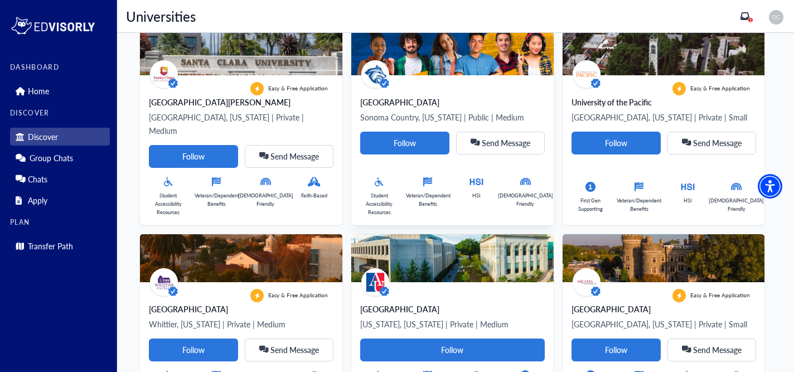
scroll to position [539, 0]
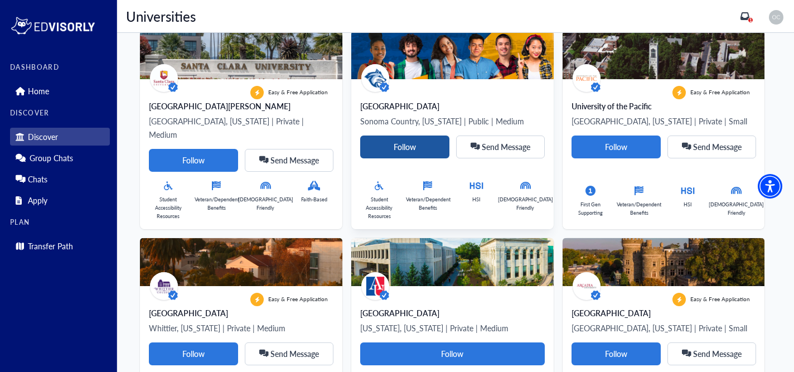
click at [403, 147] on Card-tag "Follow" at bounding box center [404, 146] width 89 height 23
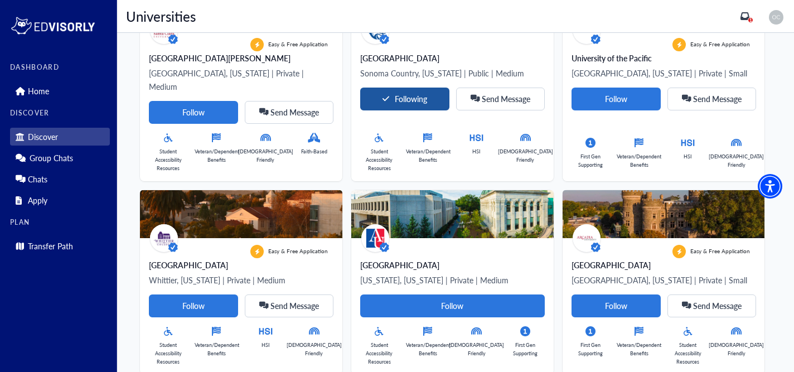
scroll to position [0, 0]
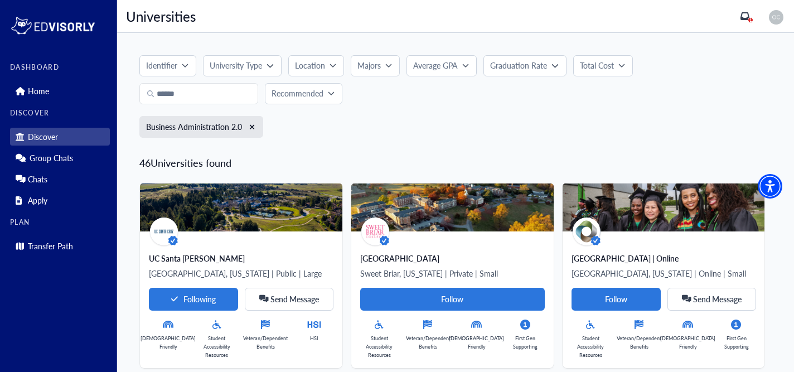
click at [322, 66] on p "Location" at bounding box center [310, 66] width 30 height 12
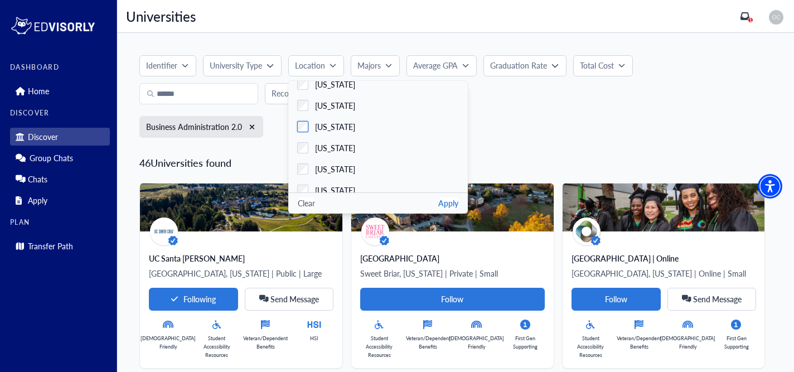
click at [302, 120] on label "[US_STATE]" at bounding box center [378, 126] width 180 height 21
click at [448, 202] on button "Apply" at bounding box center [448, 203] width 20 height 12
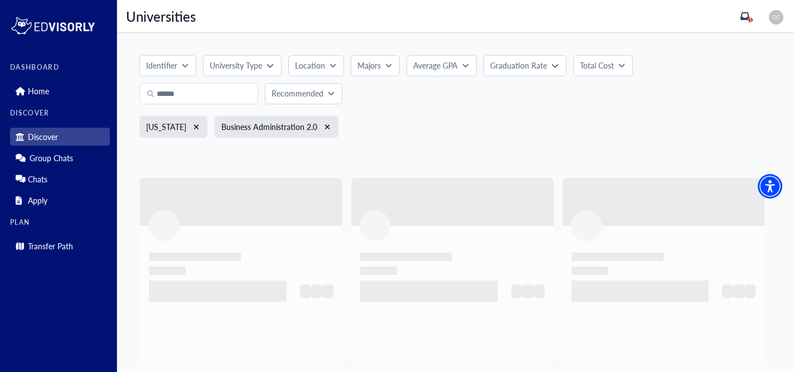
click at [442, 62] on p "Average GPA" at bounding box center [435, 66] width 45 height 12
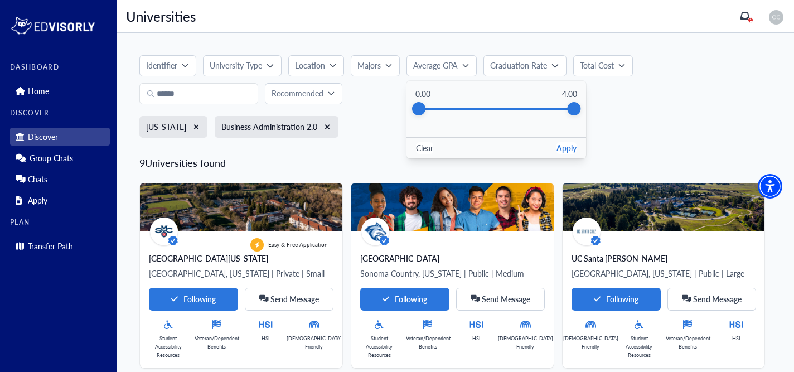
click at [515, 65] on p "Graduation Rate" at bounding box center [518, 66] width 57 height 12
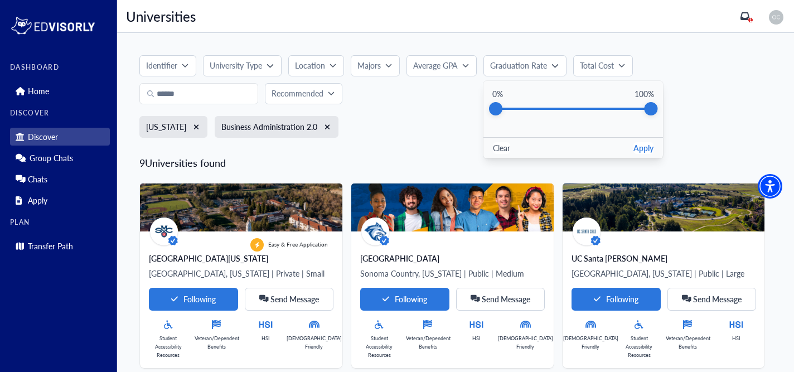
click at [408, 112] on div "Identifier Faith-Based Hispanic Serving Institution Historically Black College …" at bounding box center [455, 100] width 632 height 90
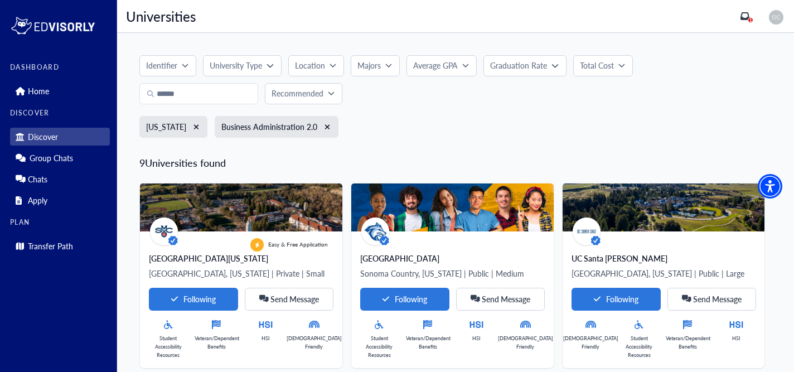
click at [377, 70] on p "Majors" at bounding box center [368, 66] width 23 height 12
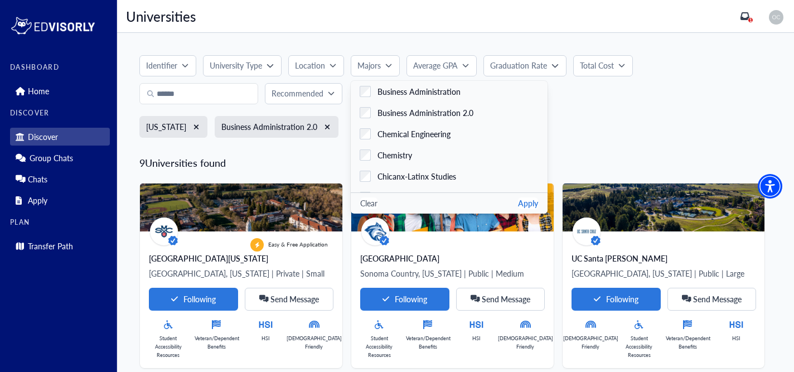
click at [518, 207] on button "Apply" at bounding box center [528, 203] width 20 height 12
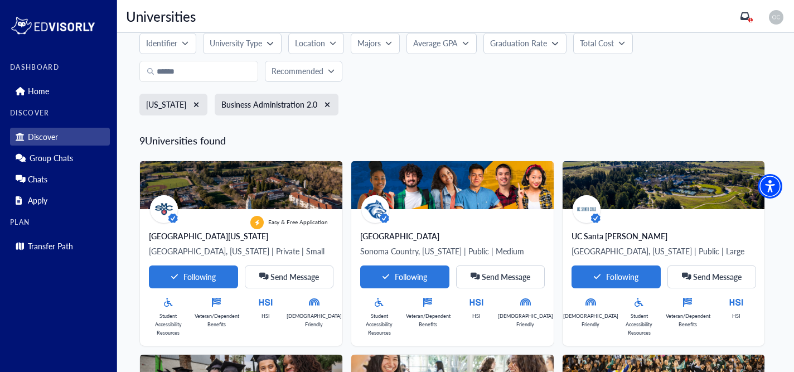
scroll to position [14, 0]
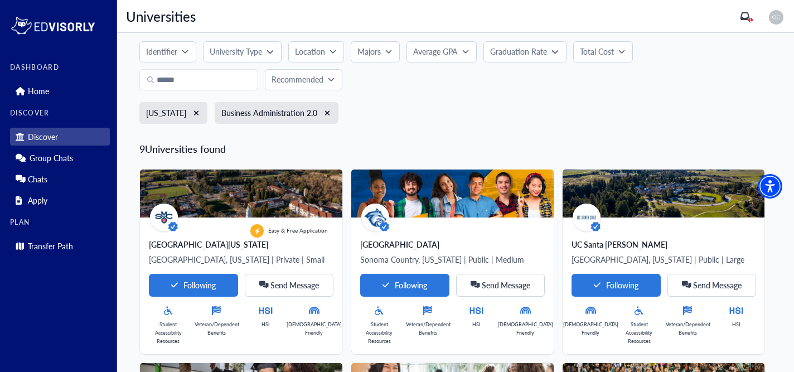
click at [296, 78] on p "Recommended" at bounding box center [298, 80] width 52 height 12
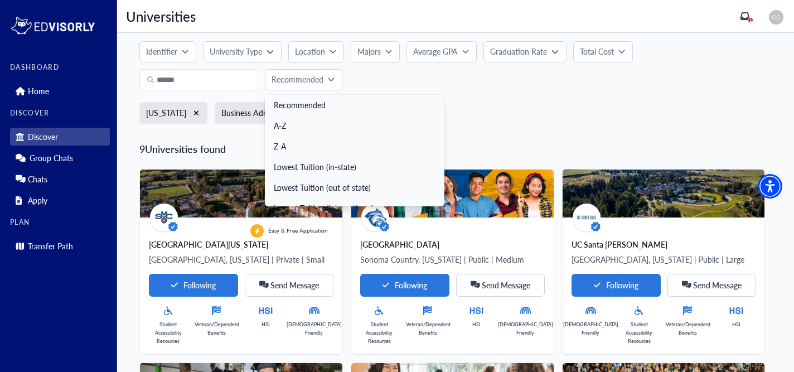
click at [308, 102] on link "Recommended" at bounding box center [355, 105] width 180 height 21
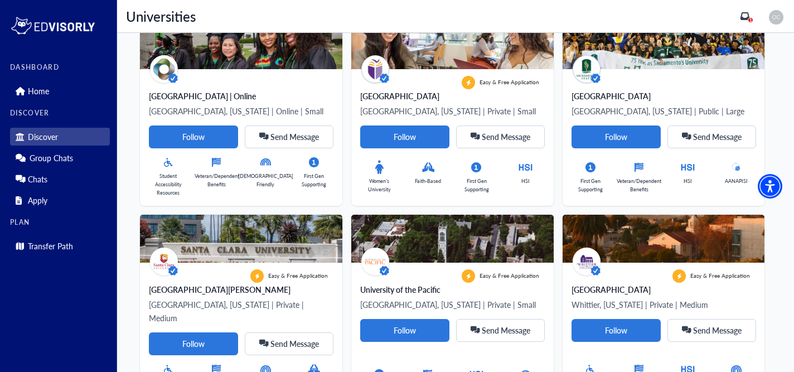
scroll to position [410, 0]
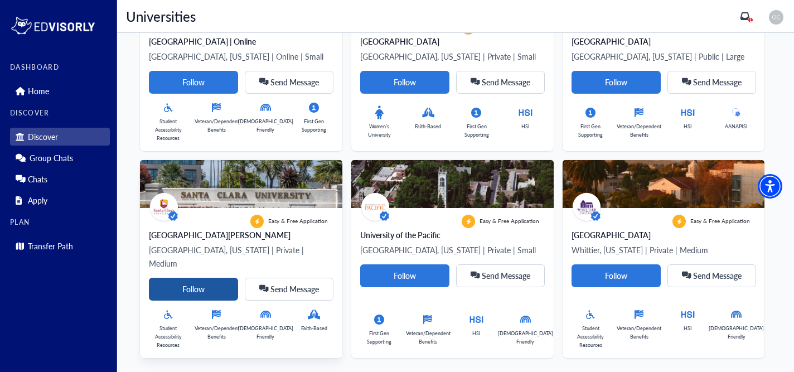
click at [209, 278] on Card-tag "Follow" at bounding box center [193, 289] width 89 height 23
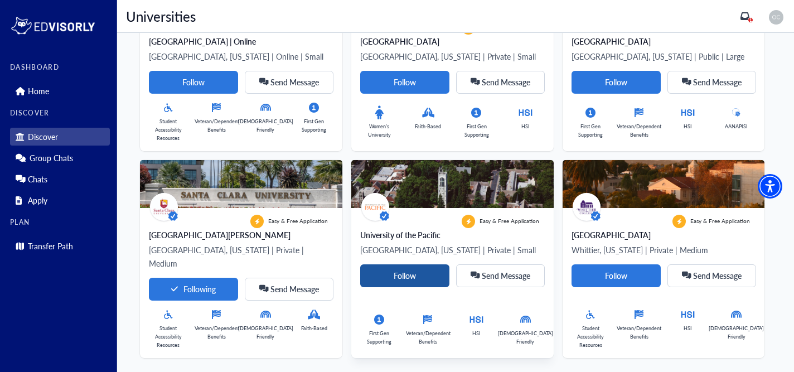
click at [398, 280] on Card-tag "Follow" at bounding box center [404, 275] width 89 height 23
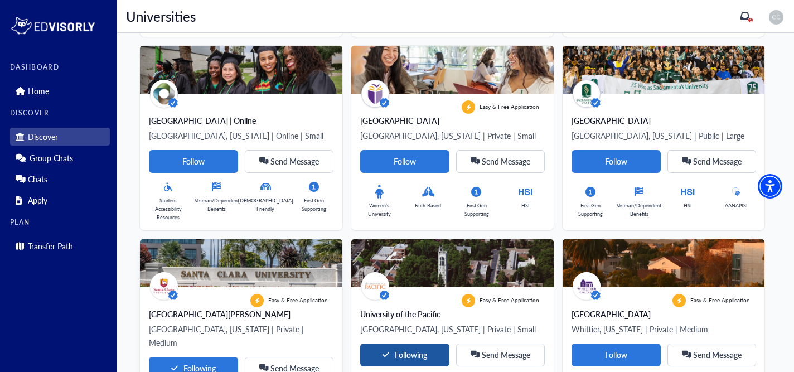
scroll to position [208, 0]
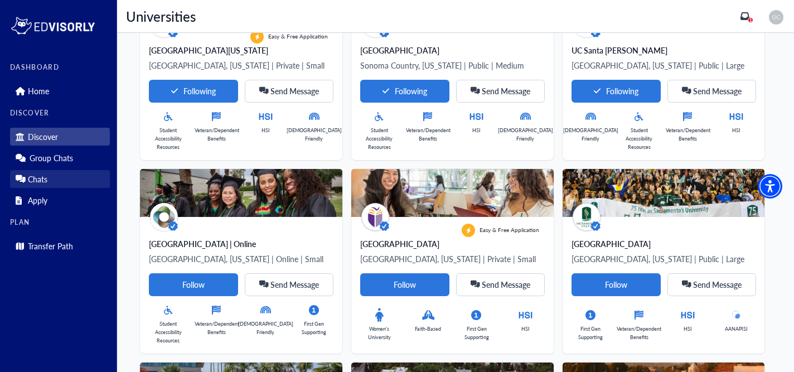
click at [33, 183] on p "Chats" at bounding box center [38, 179] width 20 height 9
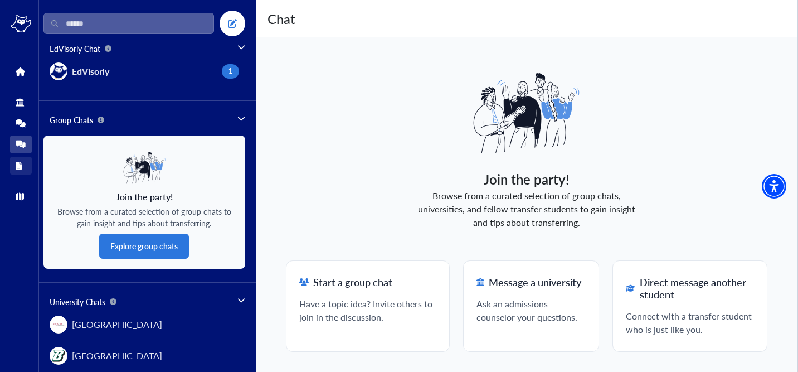
click at [22, 170] on link "Apply" at bounding box center [21, 166] width 22 height 18
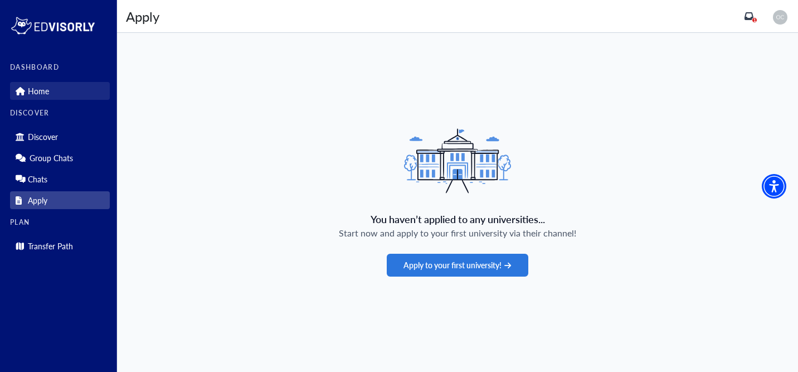
click at [48, 95] on p "Home" at bounding box center [38, 90] width 21 height 9
